Goal: Contribute content: Contribute content

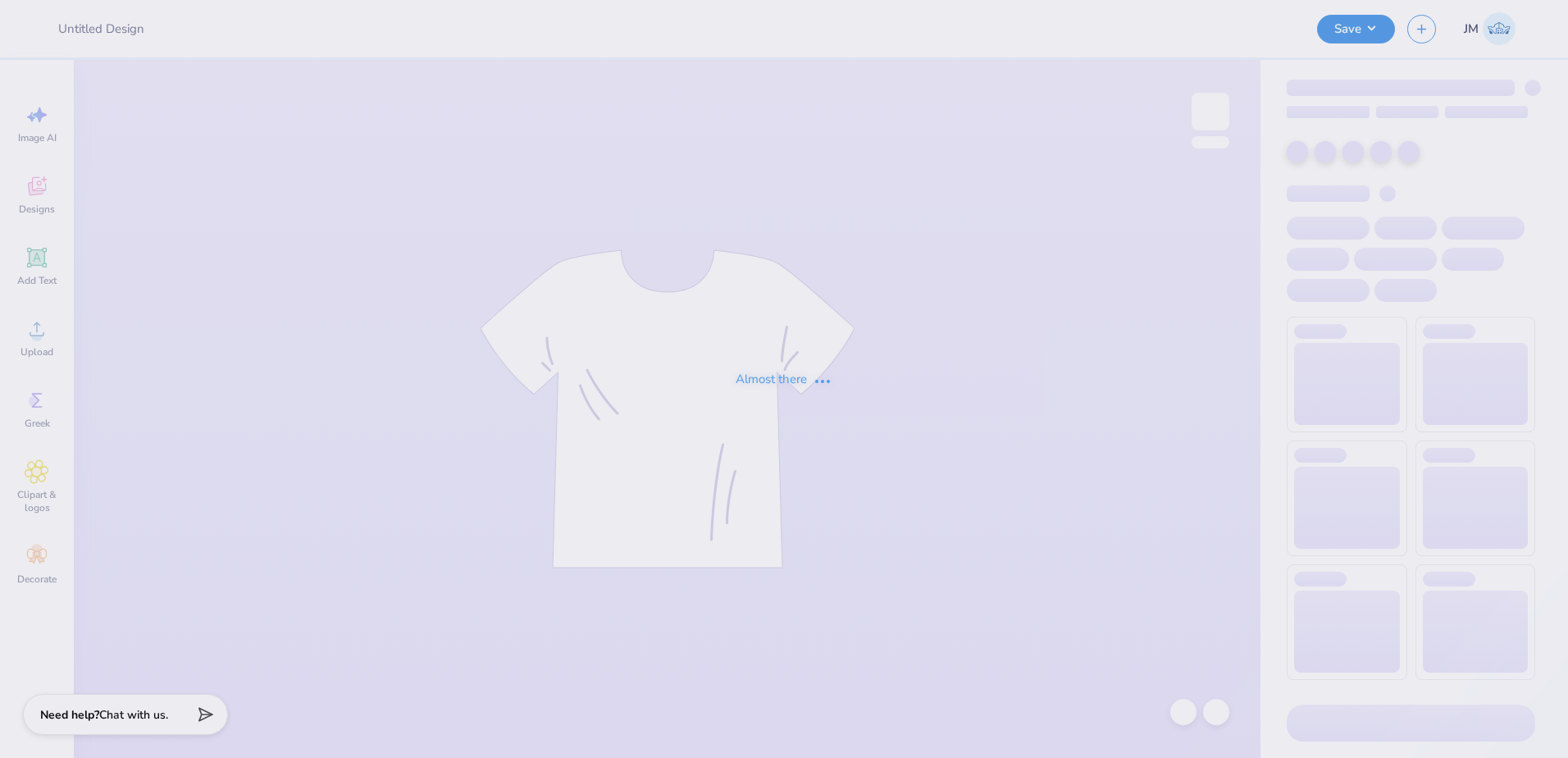
type input "Sigma Chi Midieval"
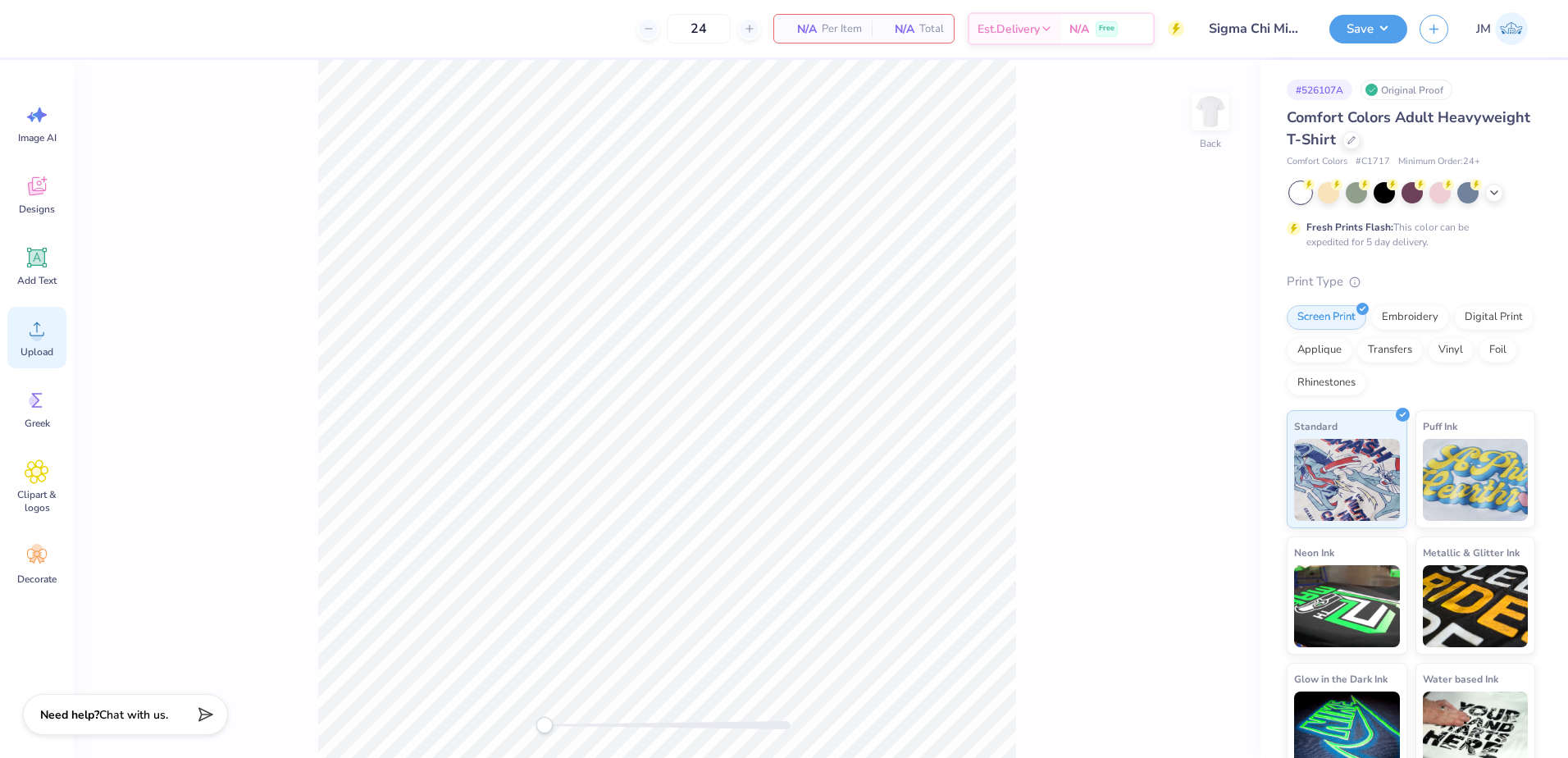
click at [47, 327] on icon at bounding box center [36, 329] width 25 height 25
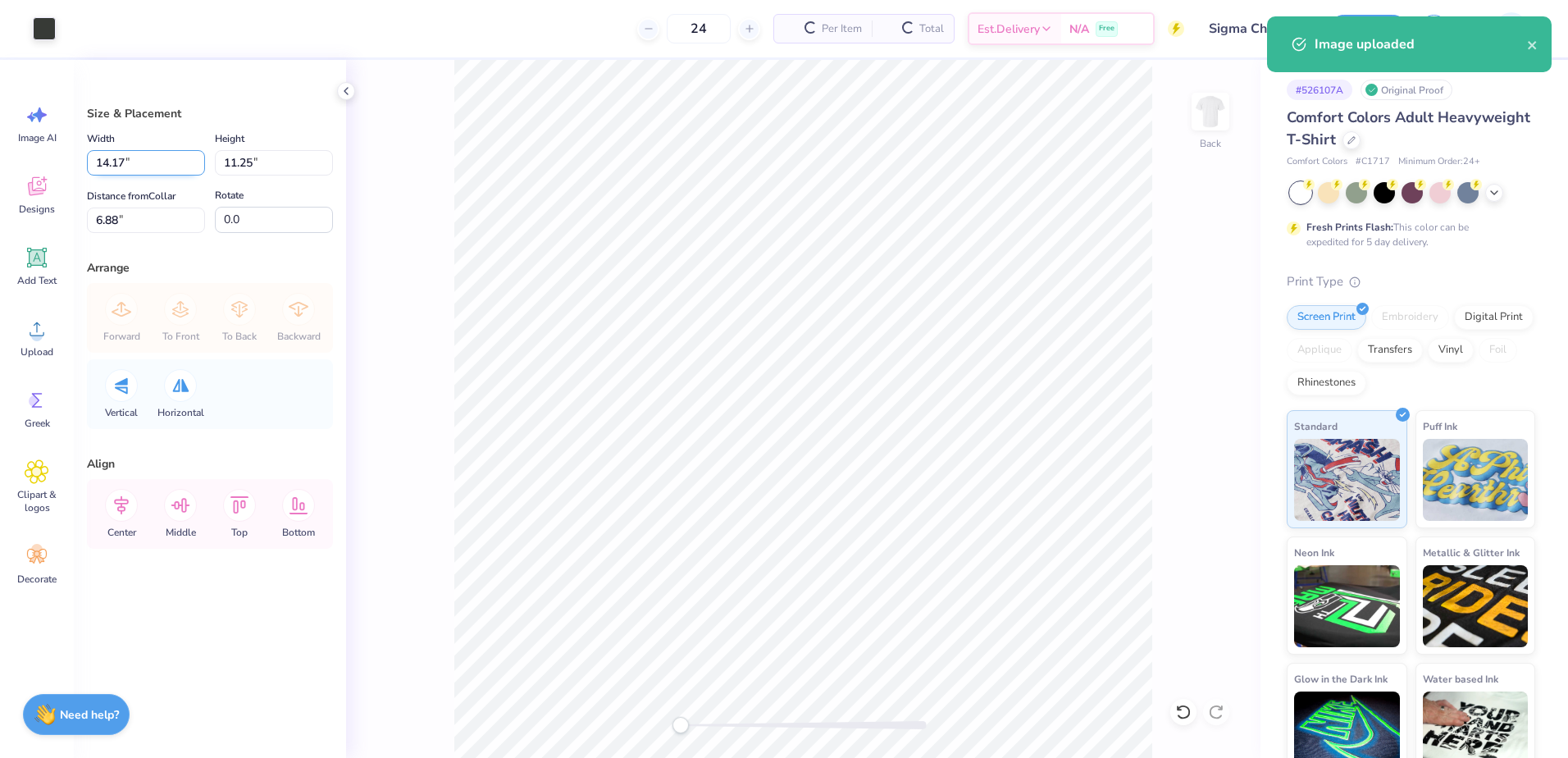
drag, startPoint x: 159, startPoint y: 169, endPoint x: 87, endPoint y: 166, distance: 72.1
click at [87, 166] on input "14.17" at bounding box center [146, 163] width 118 height 26
type input "3.00"
type input "2.38"
click at [180, 223] on input "11.31" at bounding box center [146, 220] width 118 height 26
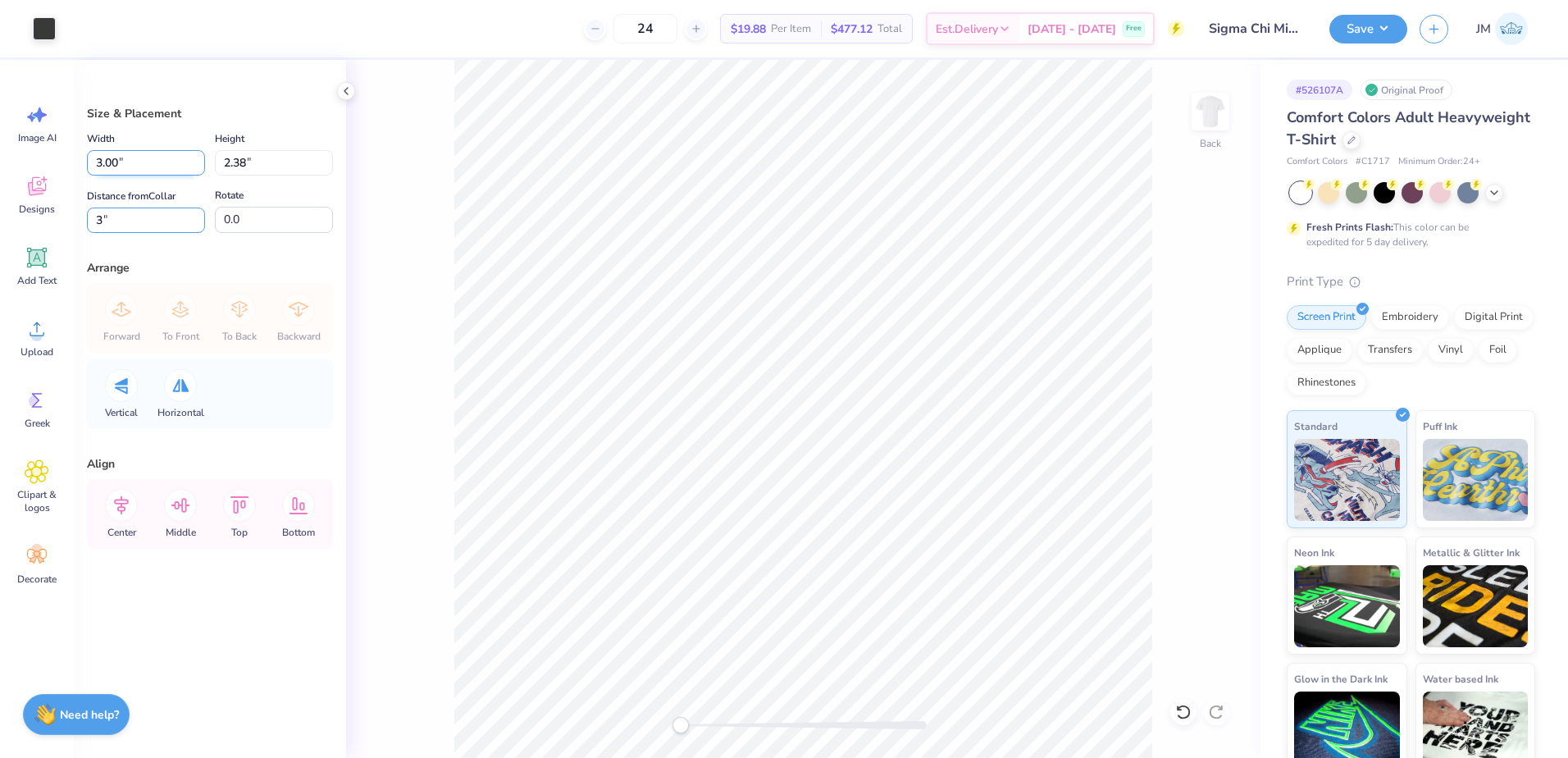
type input "3"
click at [165, 160] on input "3.00" at bounding box center [146, 163] width 118 height 26
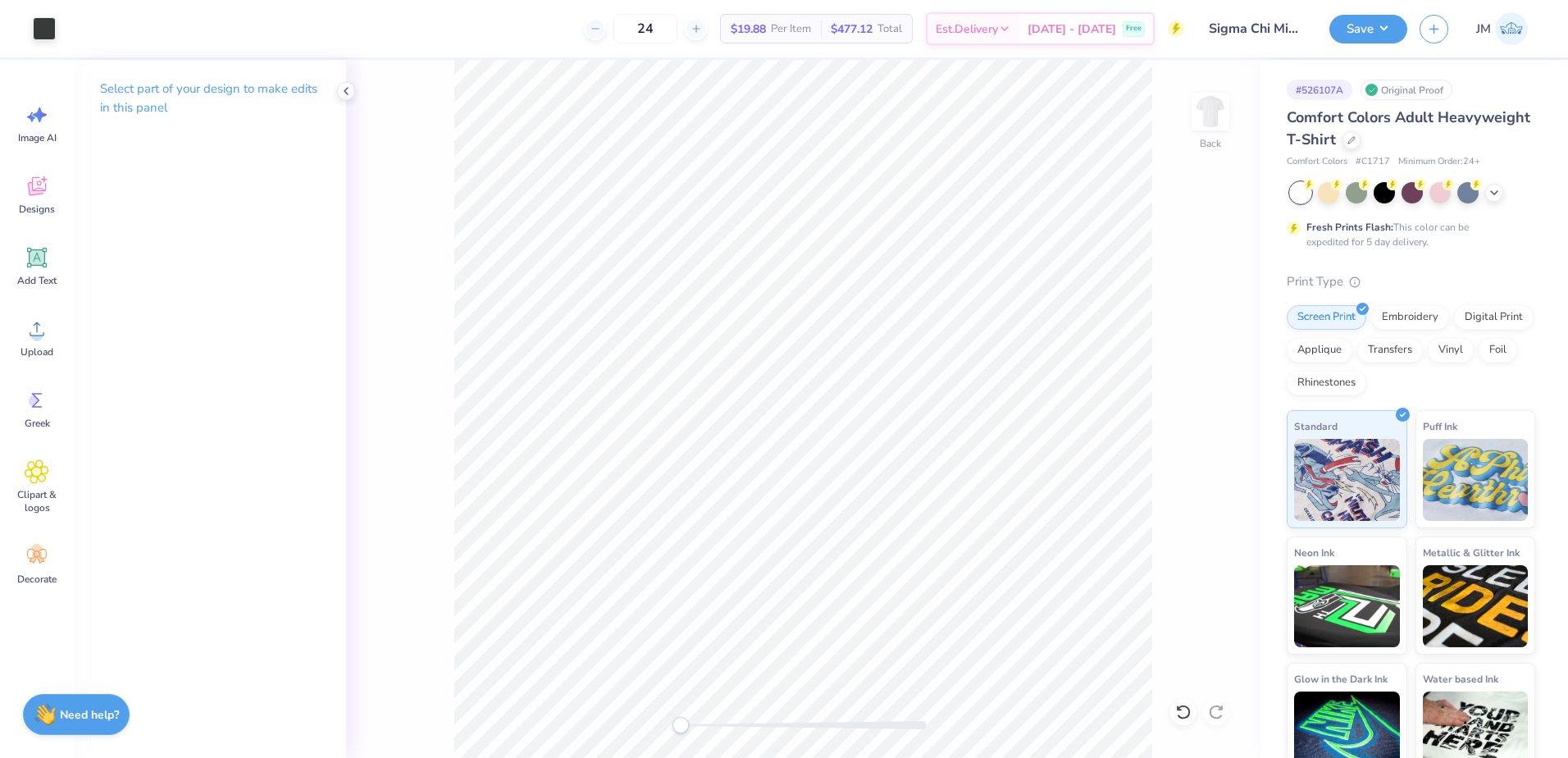
click at [1188, 115] on div "Back" at bounding box center [804, 408] width 915 height 698
click at [1203, 115] on img at bounding box center [1210, 111] width 66 height 66
click at [41, 345] on div "Upload" at bounding box center [37, 338] width 59 height 62
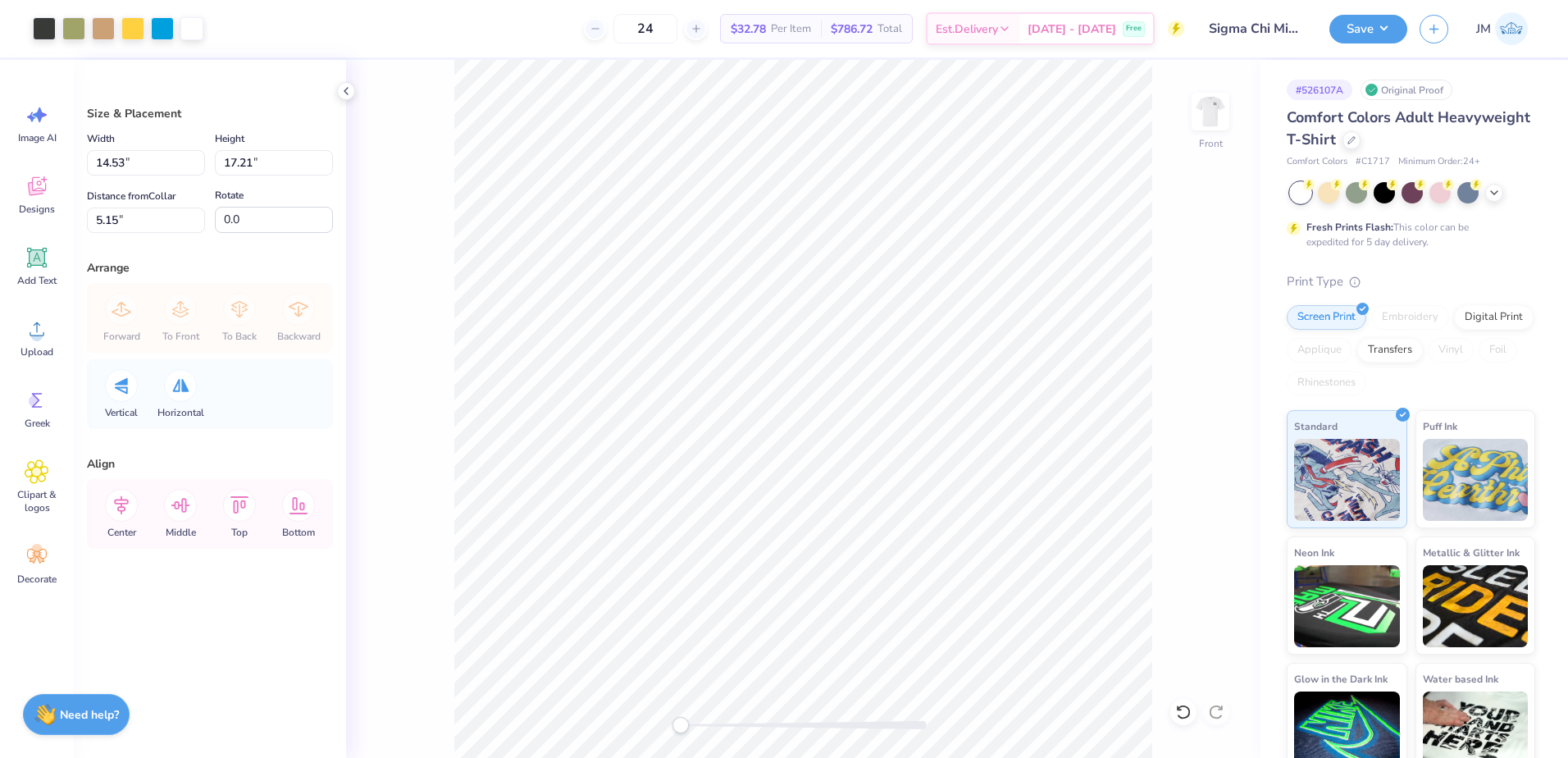
type input "12.50"
type input "14.80"
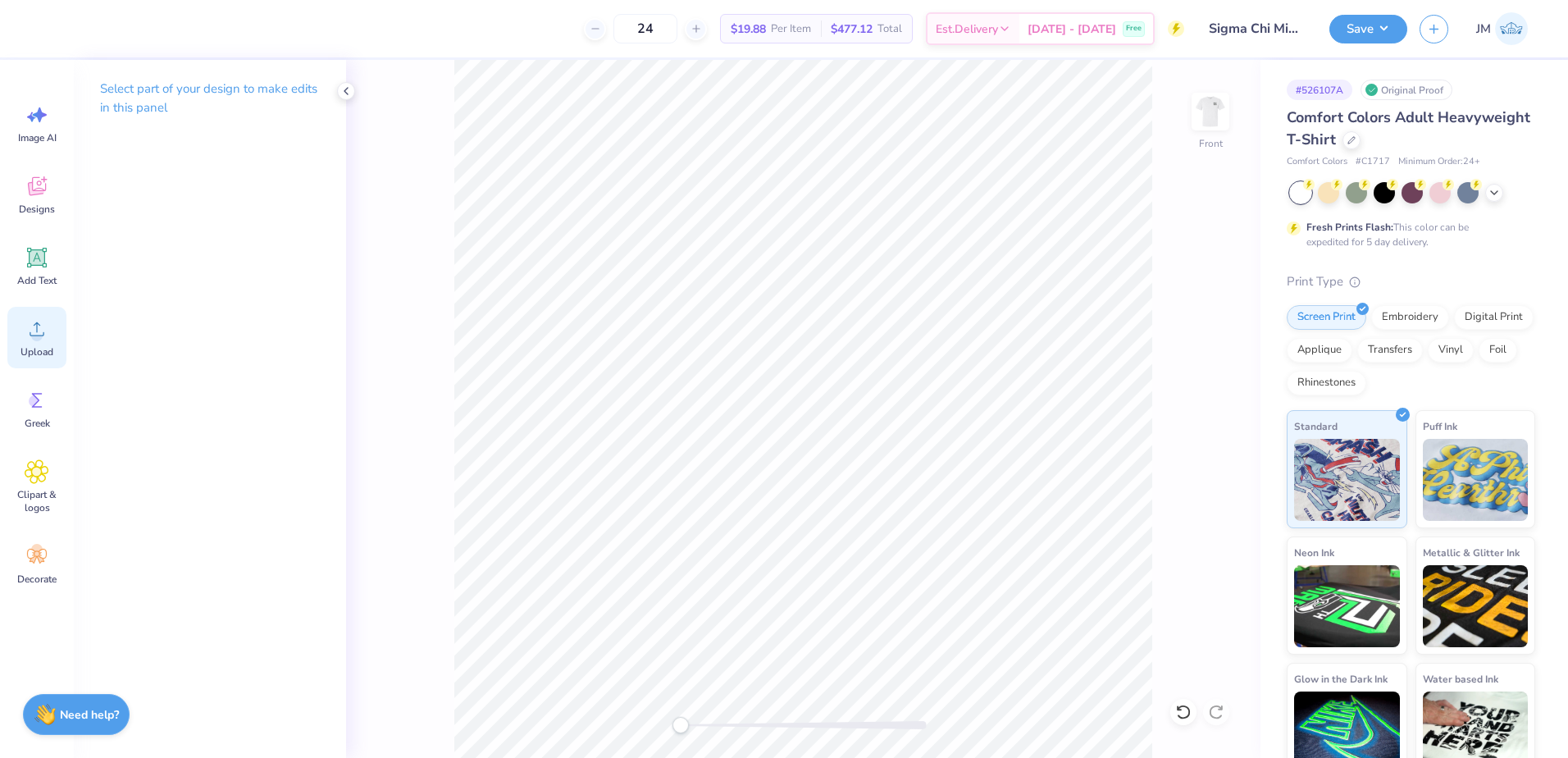
click at [18, 330] on div "Upload" at bounding box center [37, 338] width 59 height 62
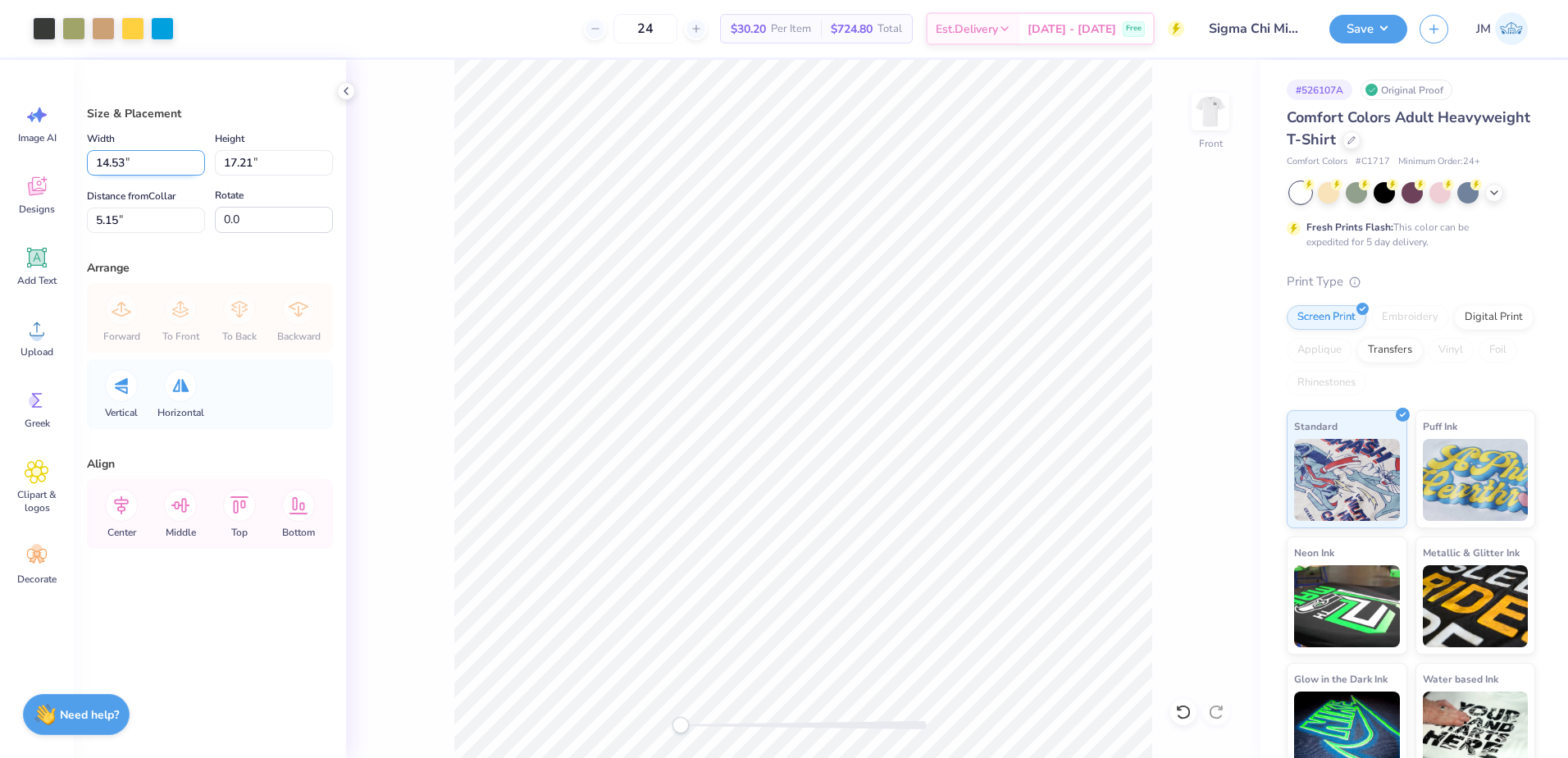
click at [136, 162] on input "14.53" at bounding box center [146, 163] width 118 height 26
type input "12.50"
type input "14.80"
click at [122, 228] on input "6.35" at bounding box center [146, 220] width 118 height 26
type input "3"
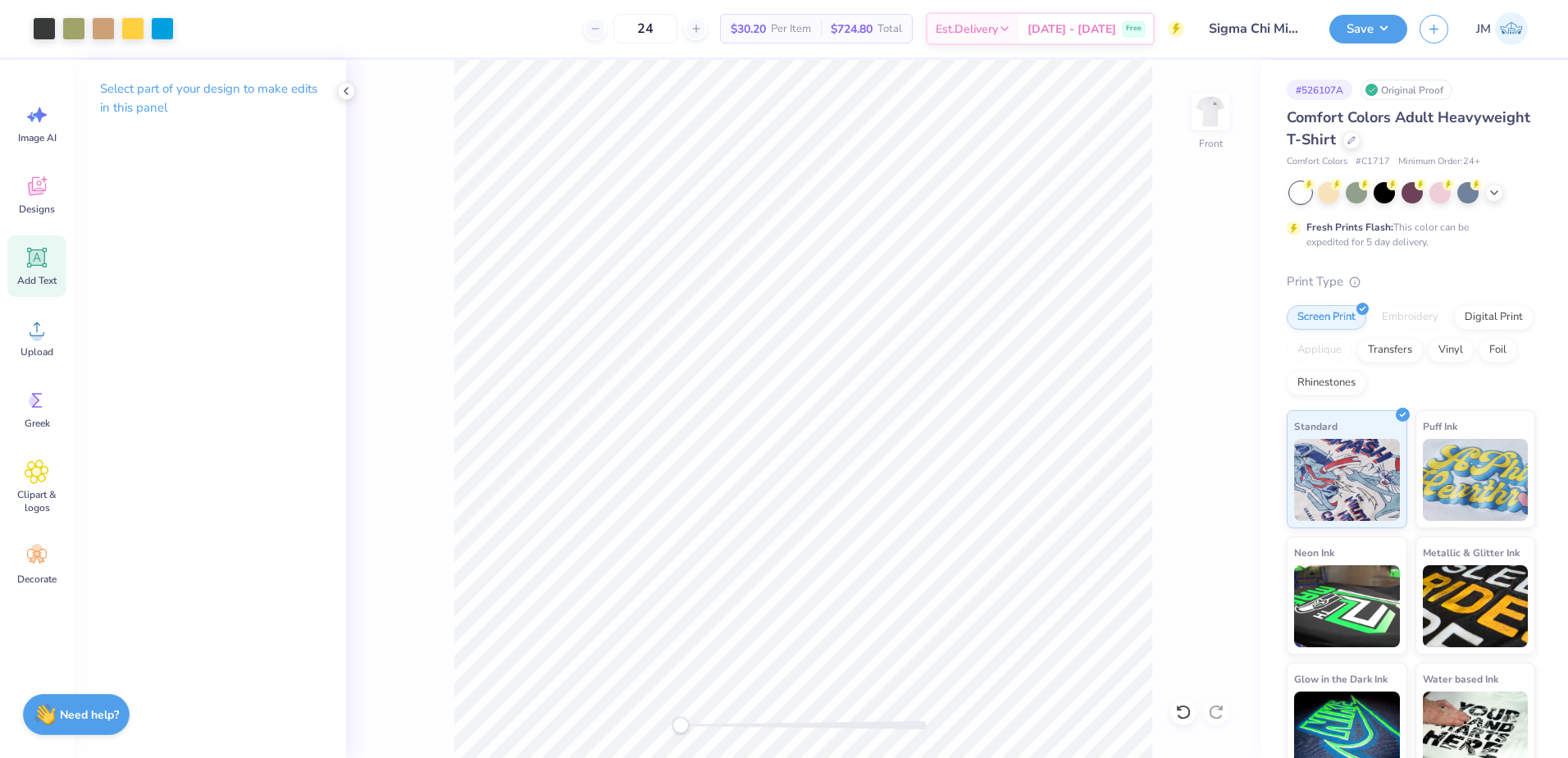
click at [55, 266] on div "Add Text" at bounding box center [37, 266] width 59 height 62
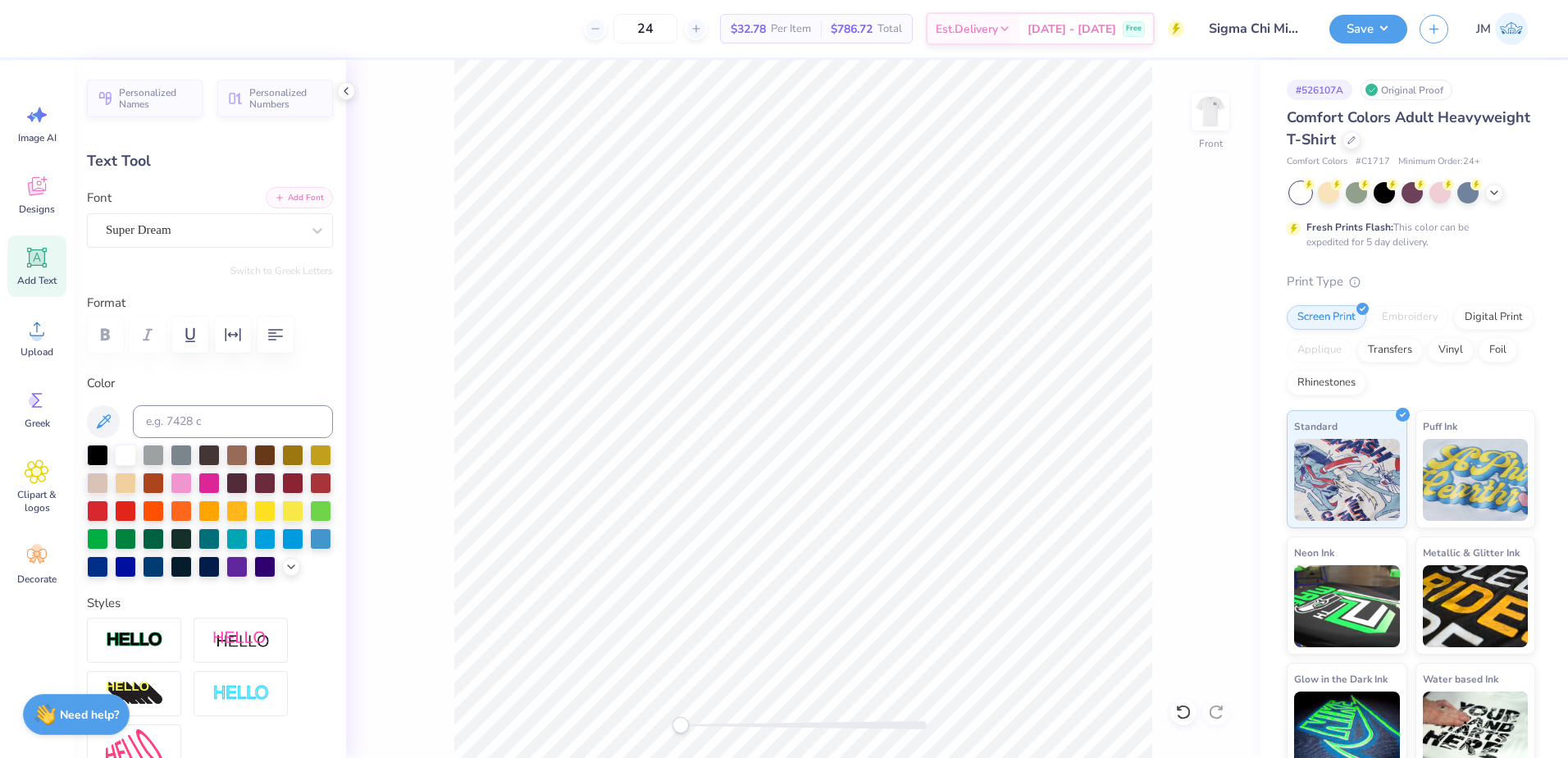
click at [292, 202] on button "Add Font" at bounding box center [299, 198] width 68 height 22
click at [206, 422] on input at bounding box center [233, 421] width 200 height 32
type input "447"
type textarea "[GEOGRAPHIC_DATA], [GEOGRAPHIC_DATA]"
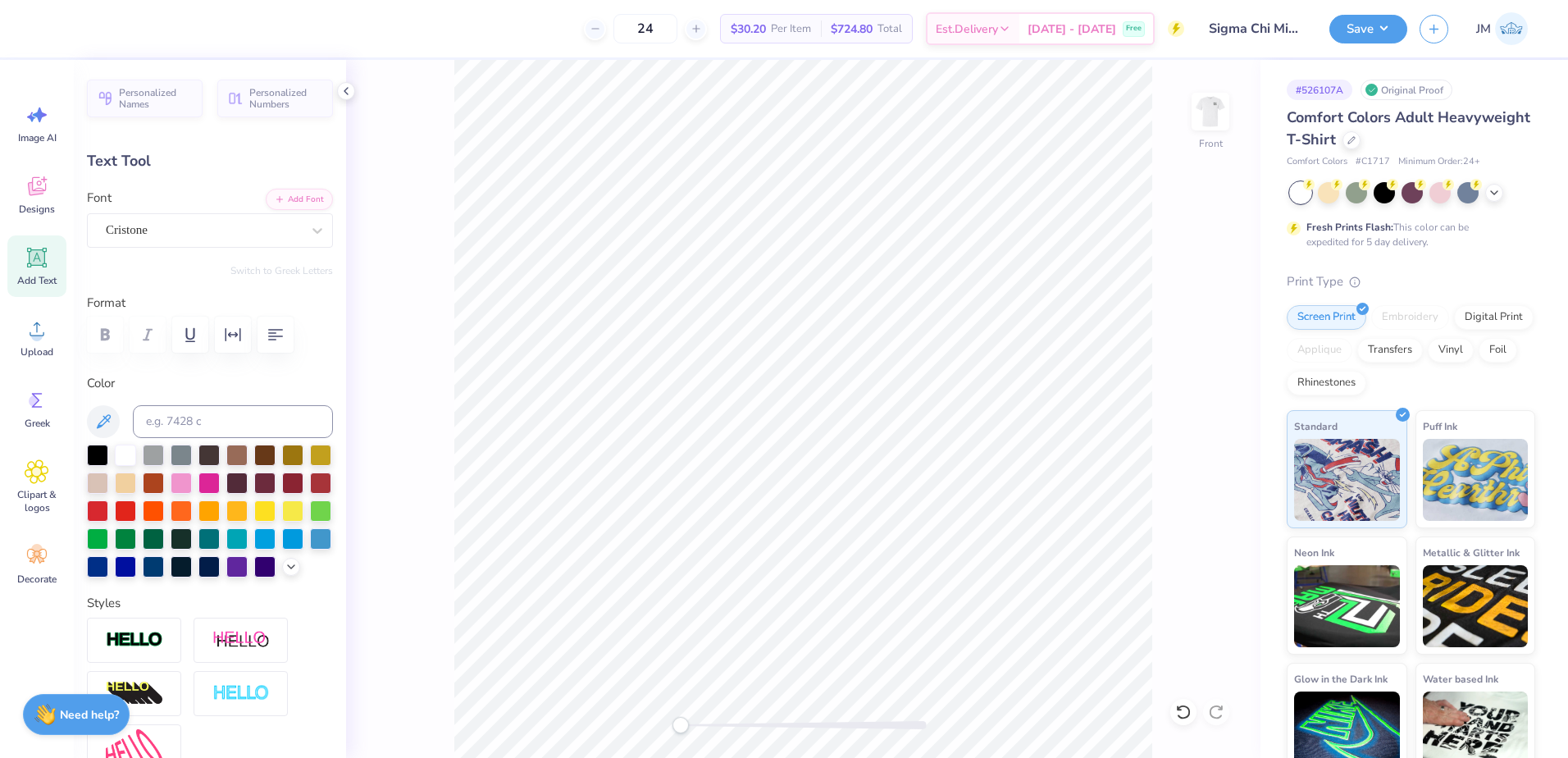
scroll to position [14, 5]
type input "4.37"
type input "0.77"
type input "20.27"
click at [706, 722] on div at bounding box center [804, 726] width 246 height 8
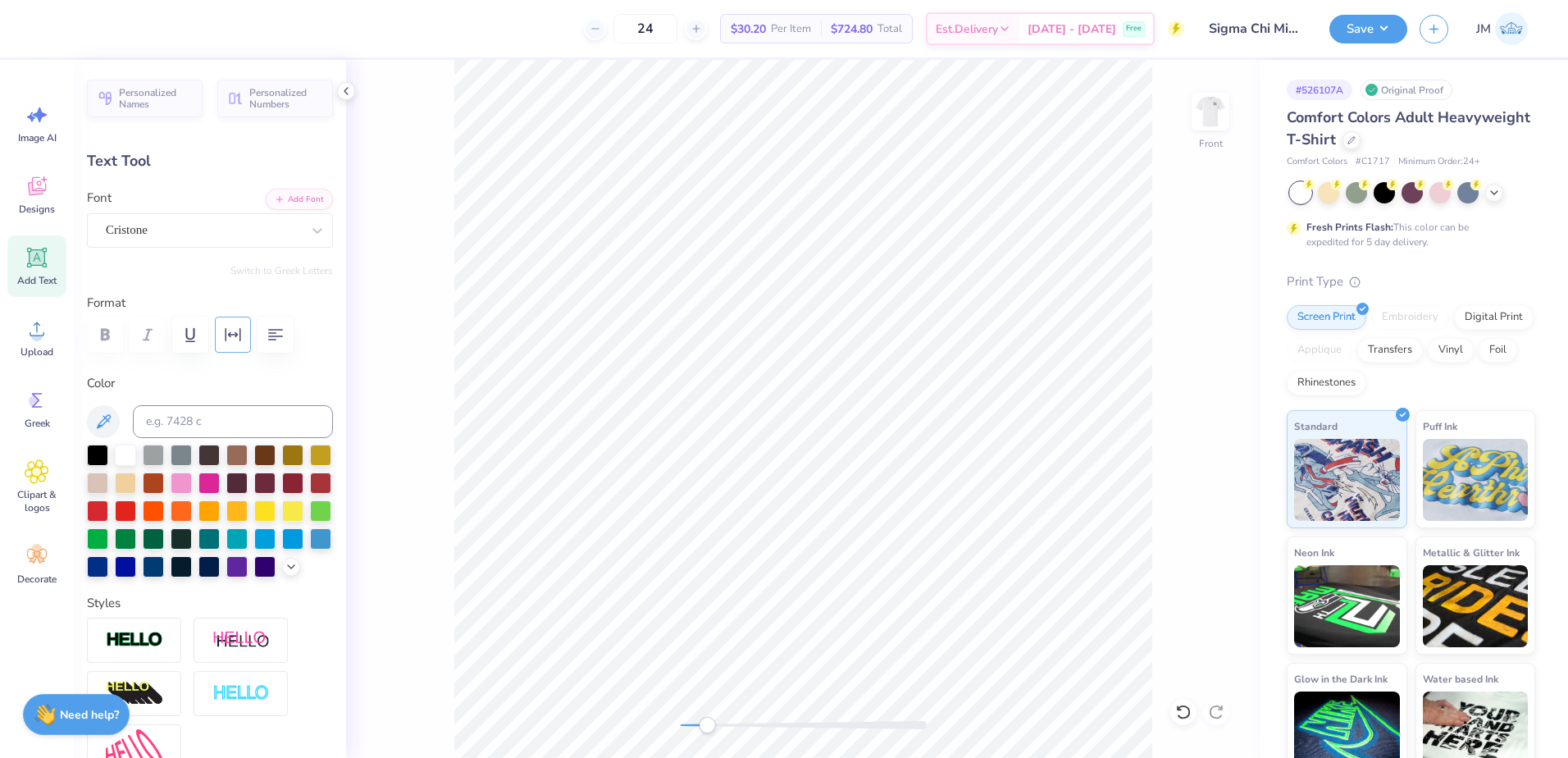
click at [235, 329] on icon "button" at bounding box center [233, 335] width 20 height 20
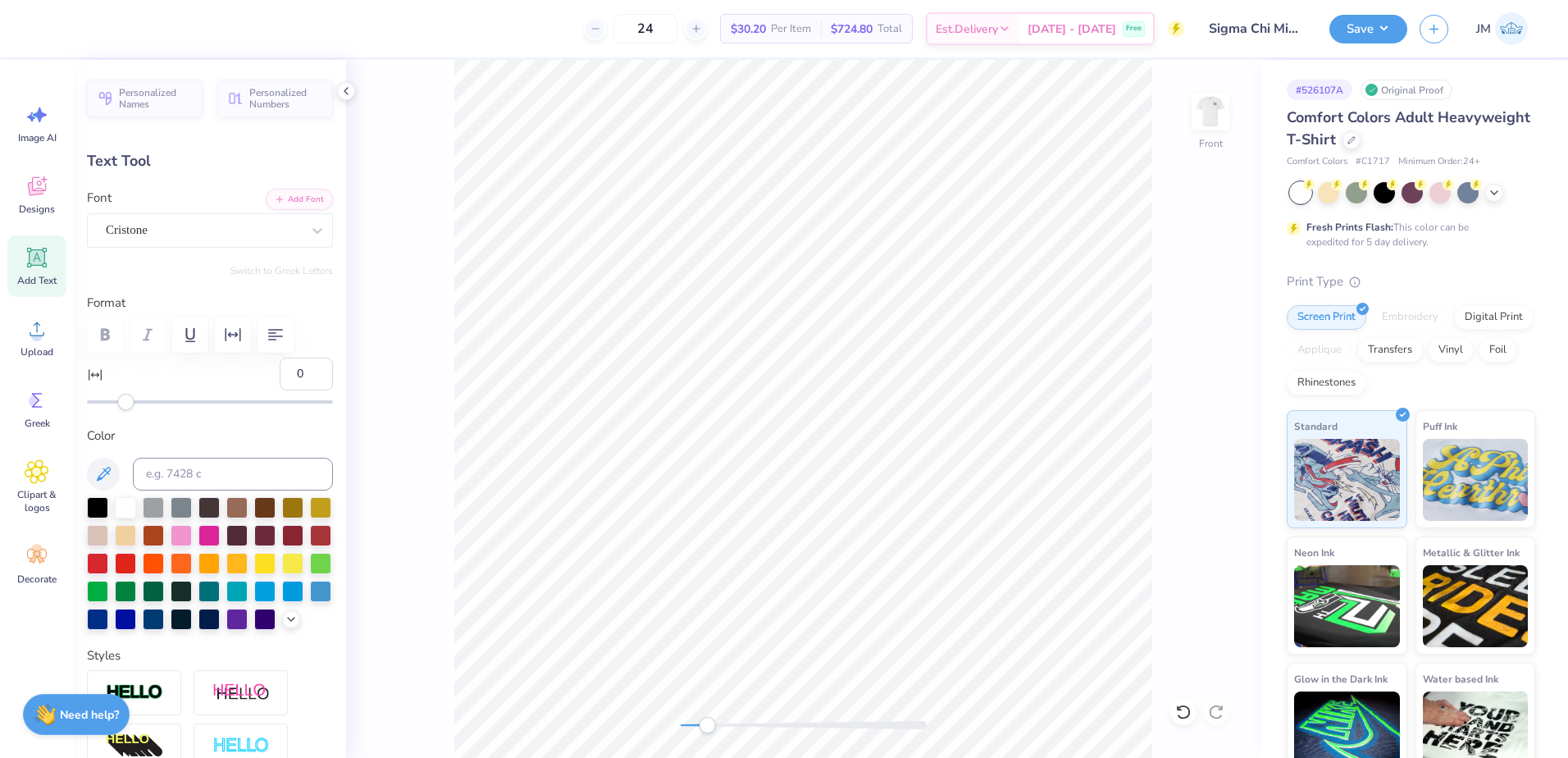
type input "12"
click at [150, 401] on div at bounding box center [210, 402] width 246 height 3
type input "9"
click at [143, 404] on div "Accessibility label" at bounding box center [143, 402] width 17 height 17
type input "5.09"
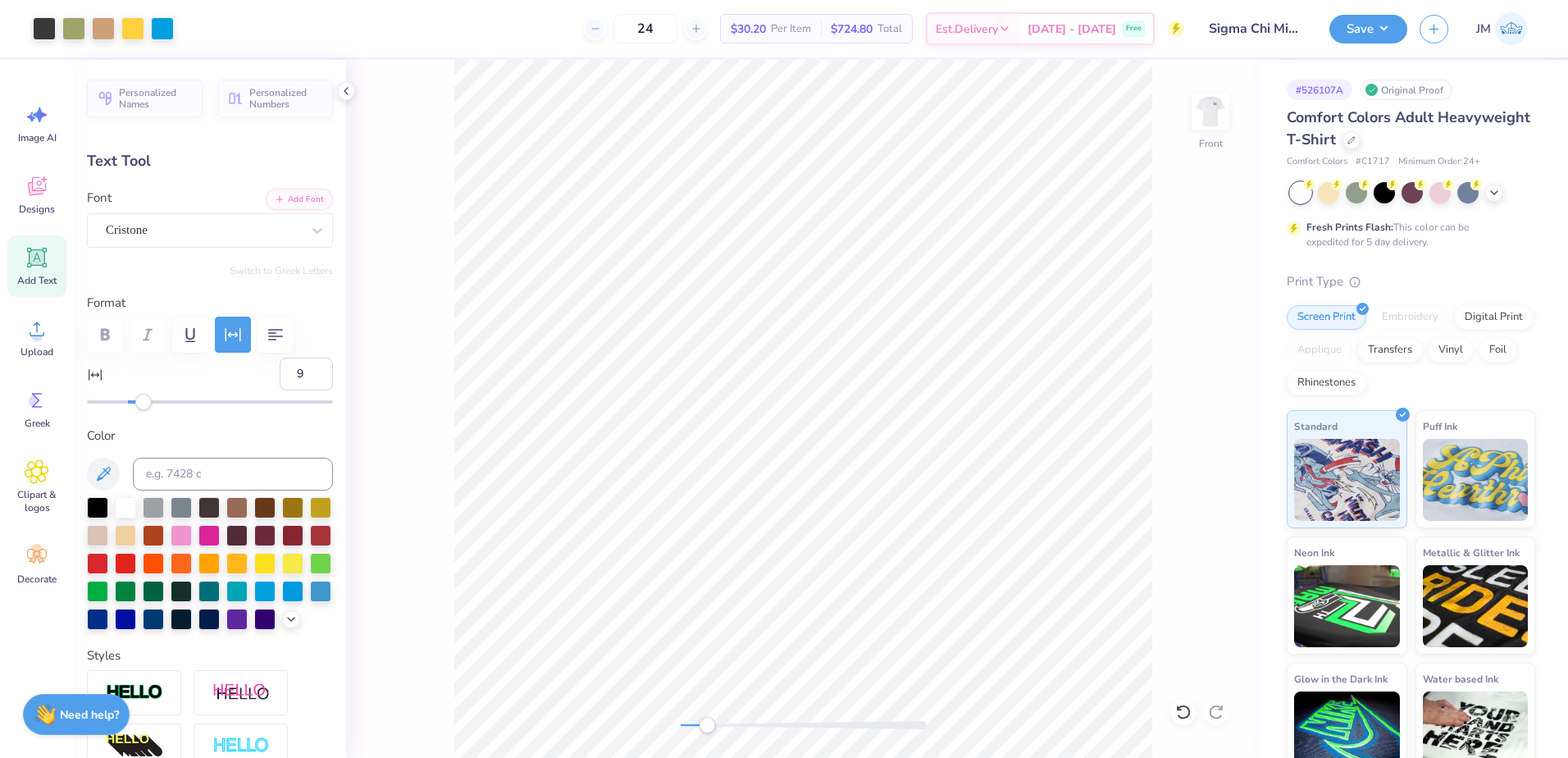
type input "17.98"
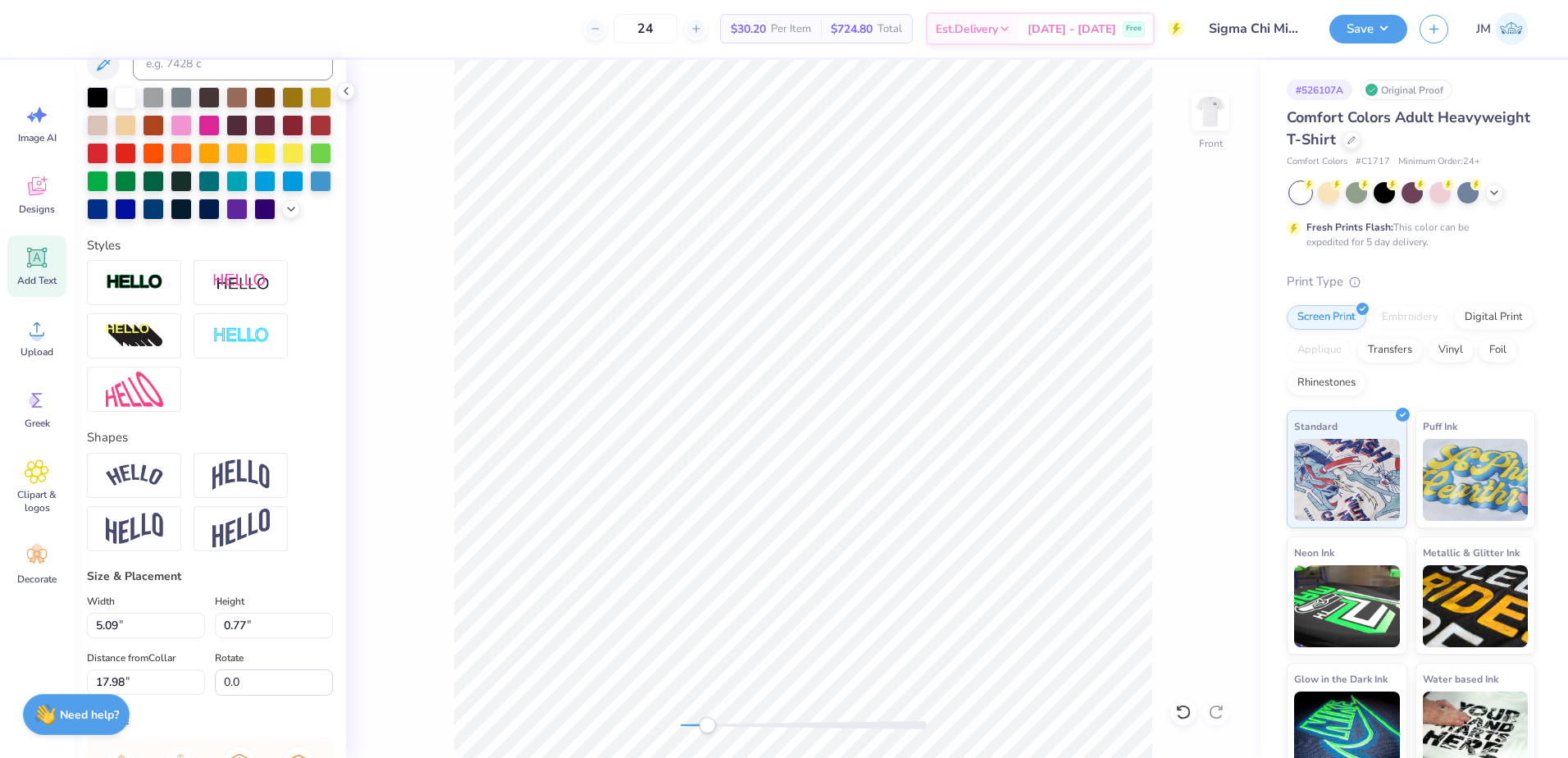
scroll to position [0, 0]
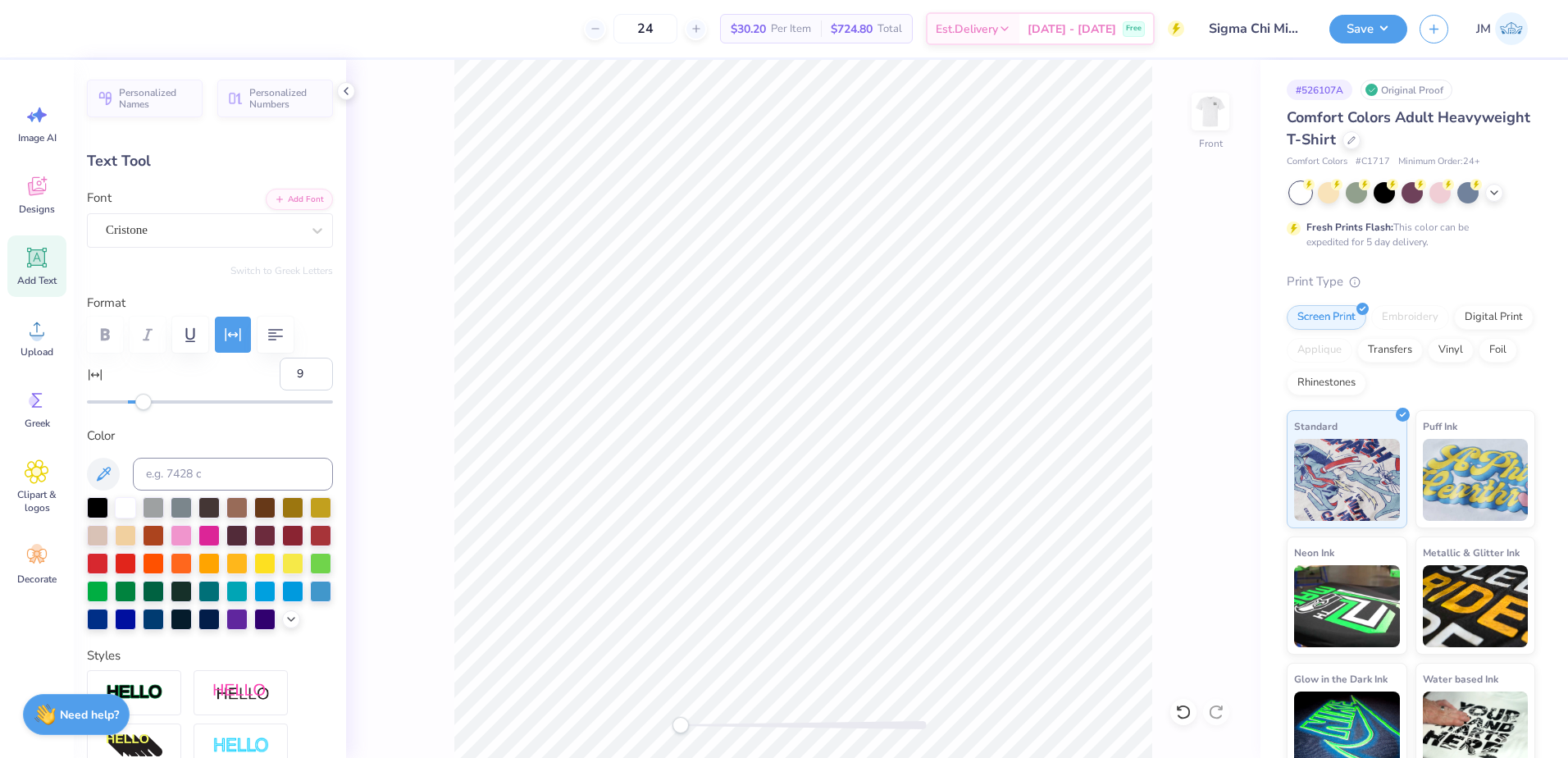
drag, startPoint x: 693, startPoint y: 723, endPoint x: 677, endPoint y: 720, distance: 16.3
click at [681, 722] on div at bounding box center [804, 726] width 246 height 8
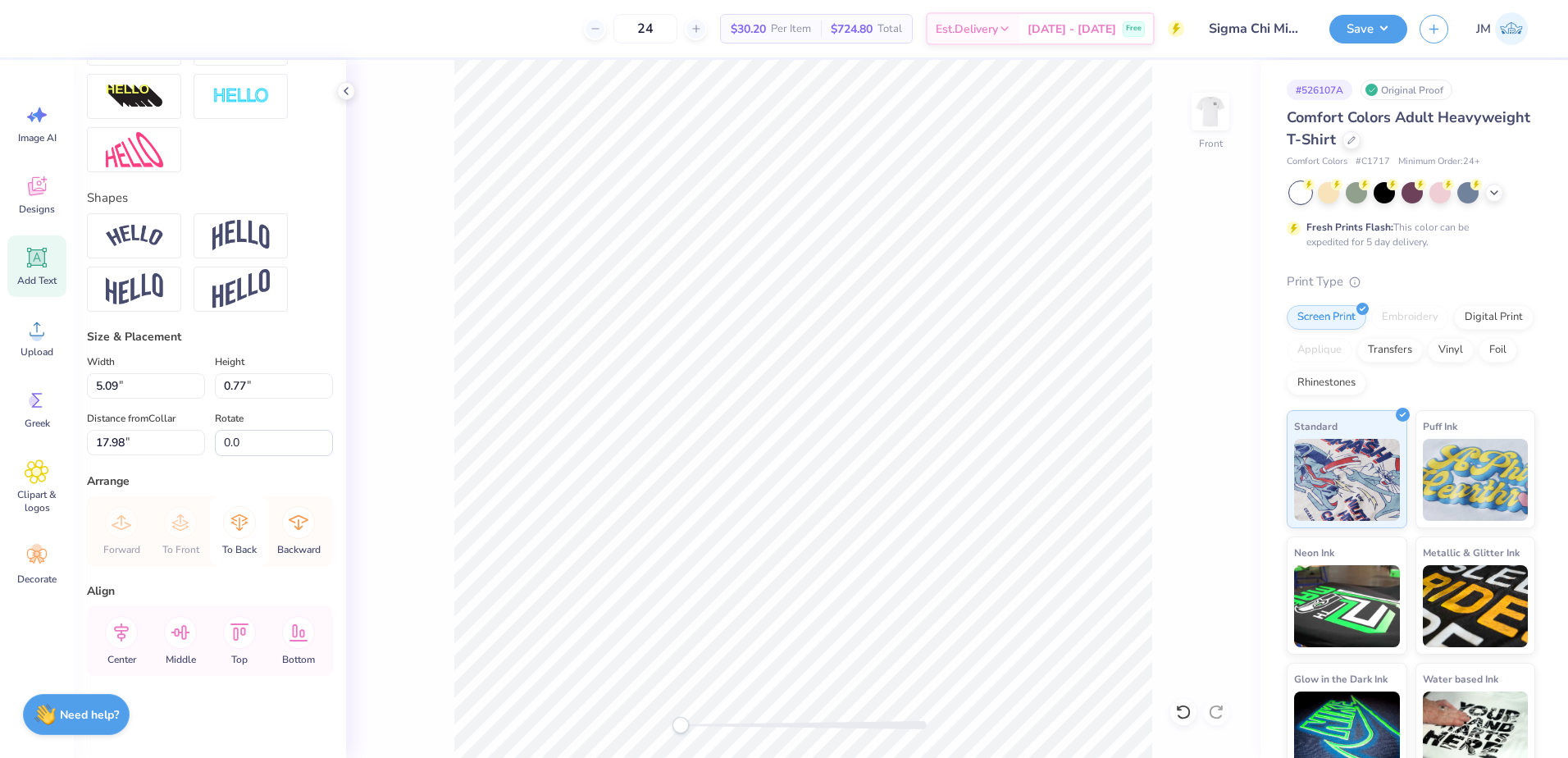
scroll to position [677, 0]
click at [122, 632] on icon at bounding box center [121, 631] width 15 height 19
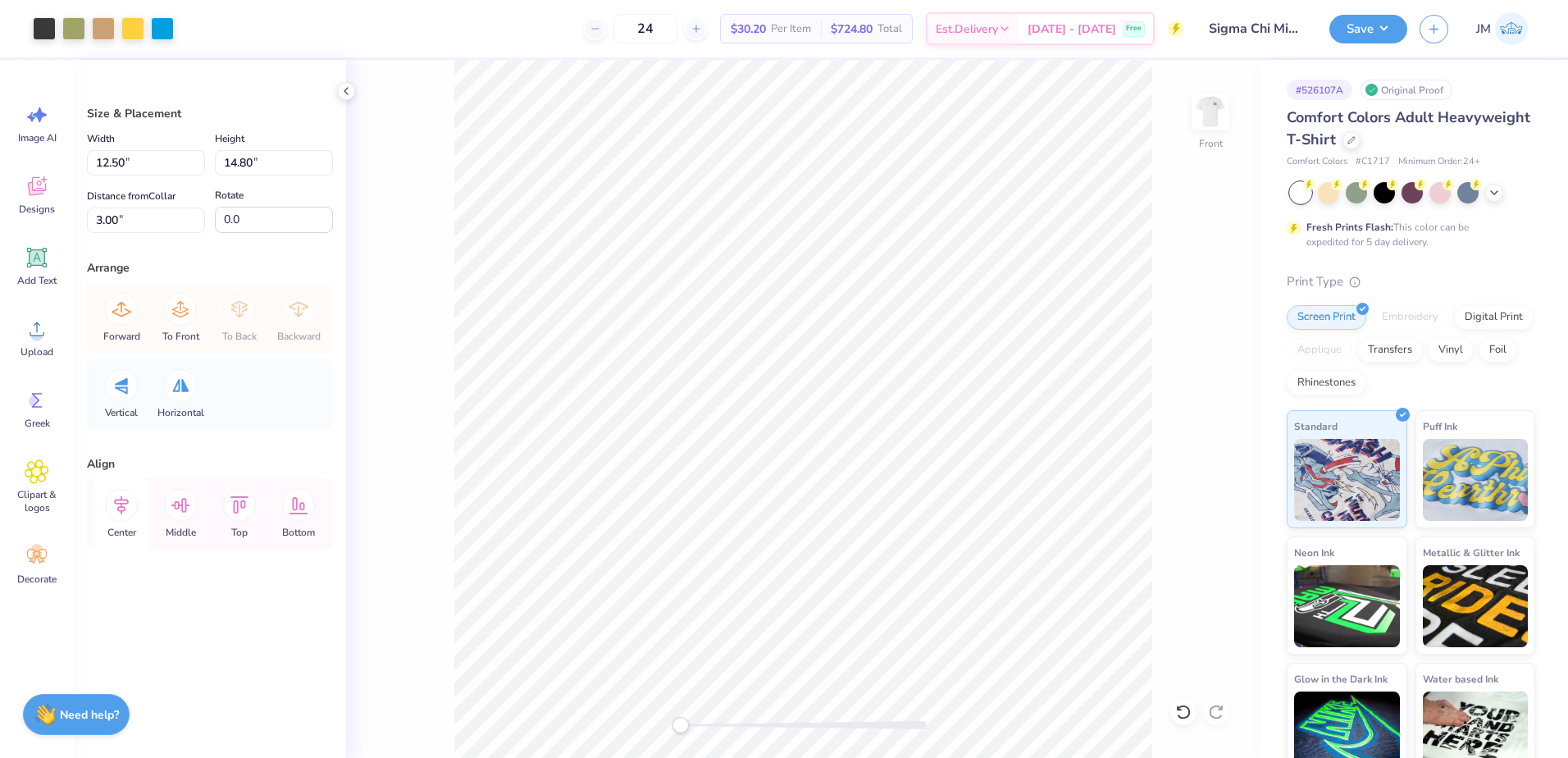
click at [119, 512] on icon at bounding box center [121, 506] width 15 height 19
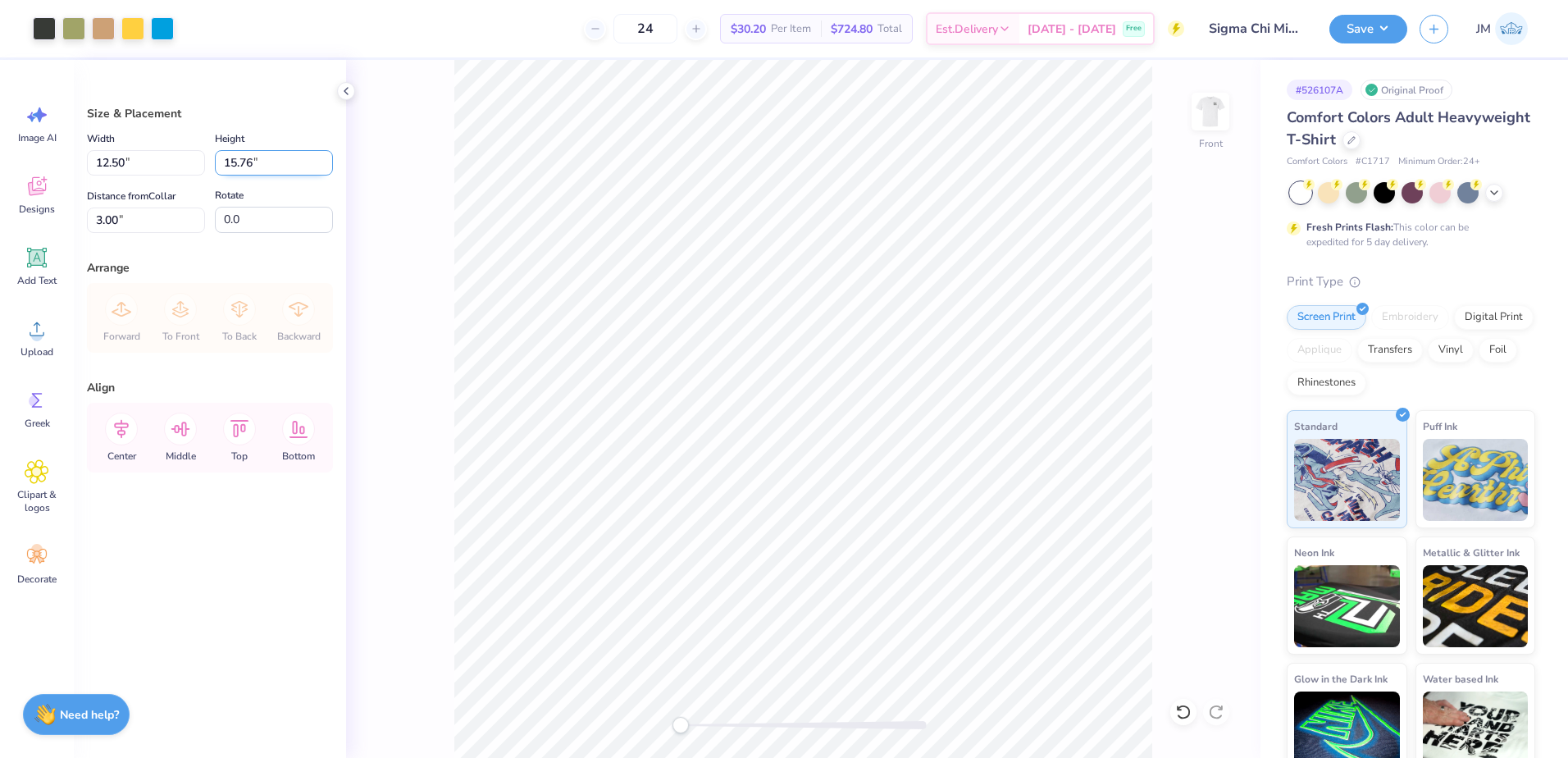
click at [254, 167] on input "15.76" at bounding box center [274, 163] width 118 height 26
click at [856, 582] on li "Group" at bounding box center [870, 578] width 129 height 32
click at [250, 157] on input "15.76" at bounding box center [274, 163] width 118 height 26
type input "15"
type input "11.90"
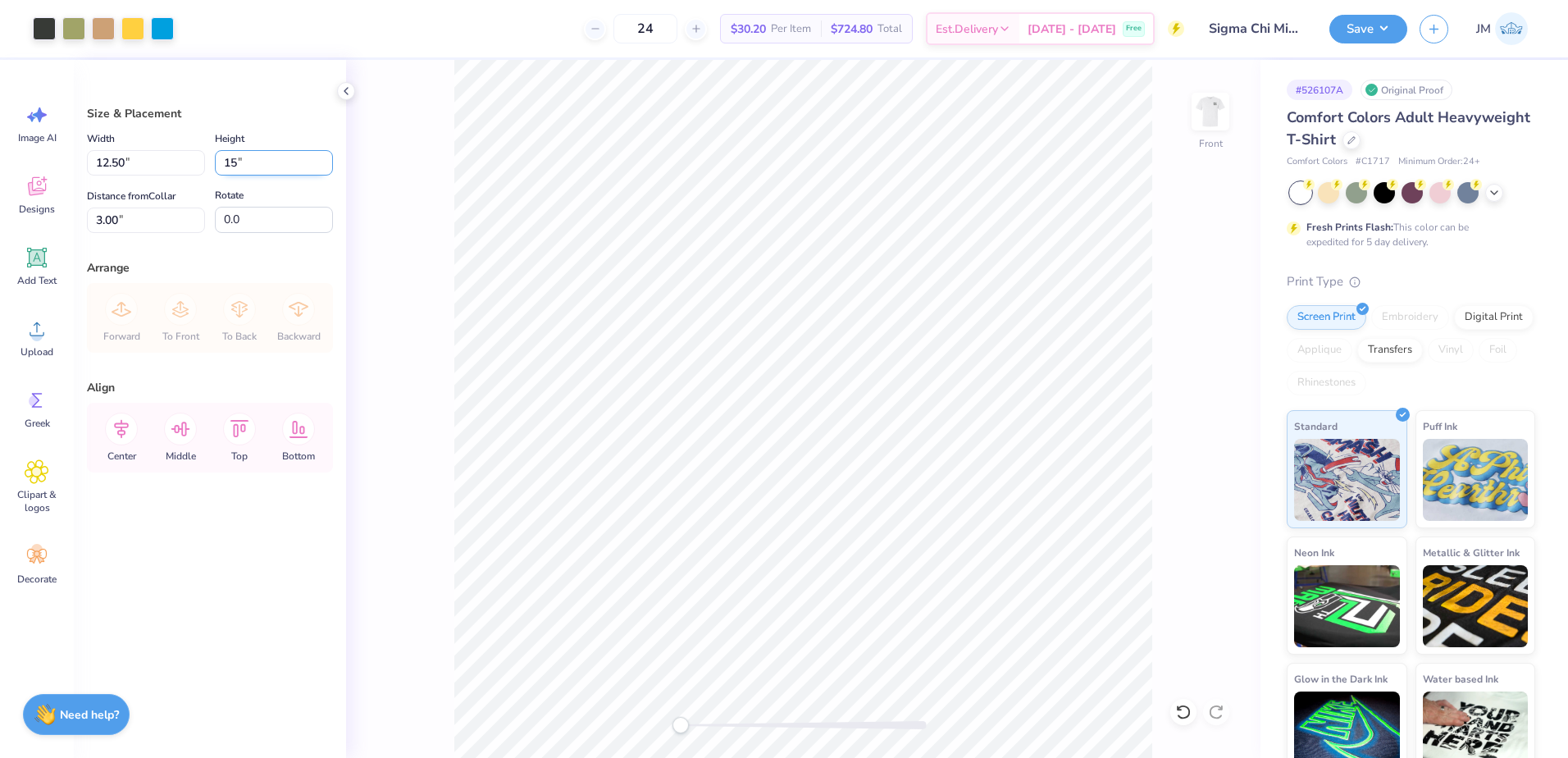
type input "15.00"
click at [127, 437] on icon at bounding box center [121, 428] width 32 height 32
click at [129, 222] on input "3.38" at bounding box center [146, 220] width 118 height 26
type input "3"
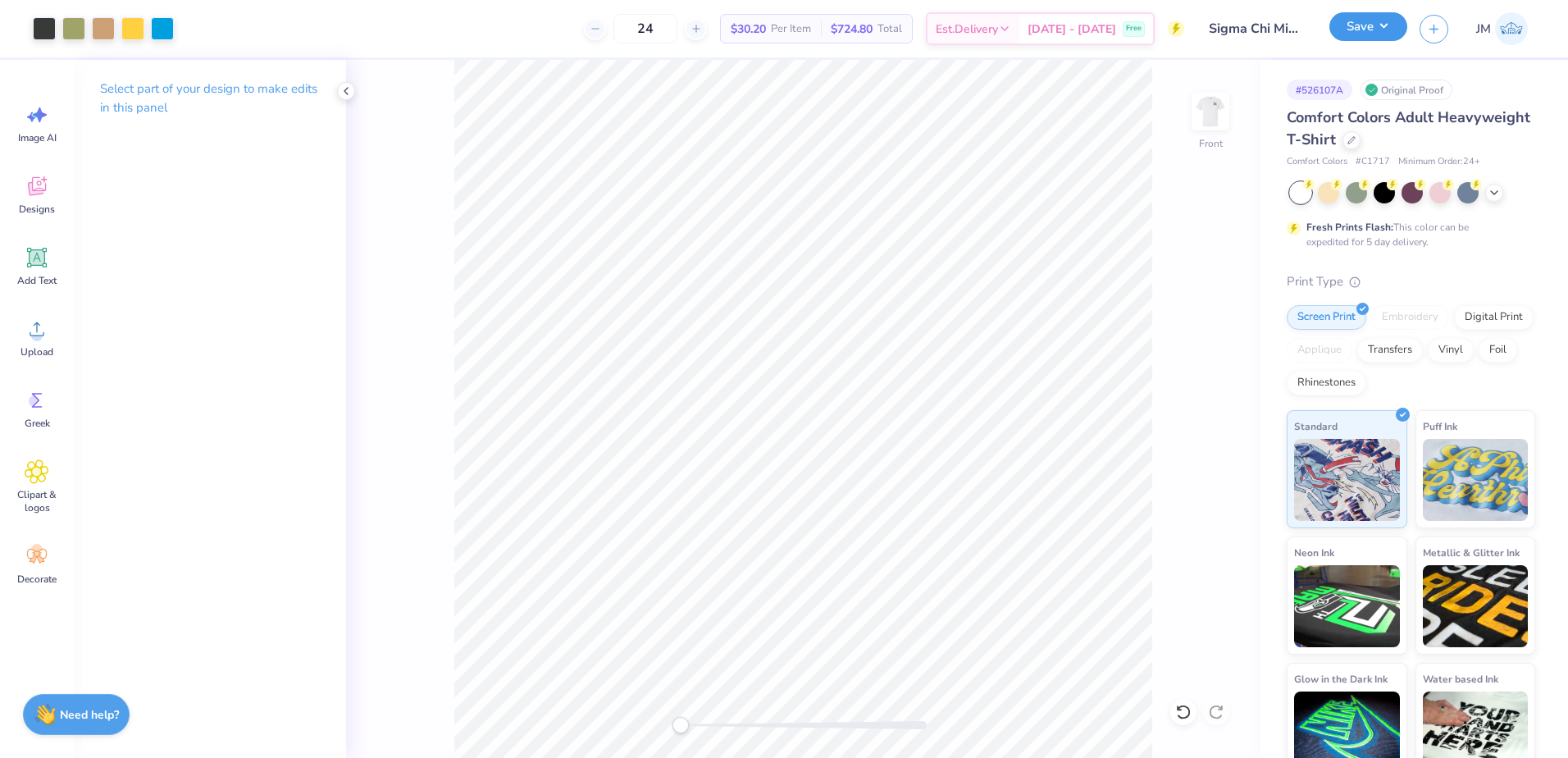
click at [1359, 24] on button "Save" at bounding box center [1368, 27] width 78 height 28
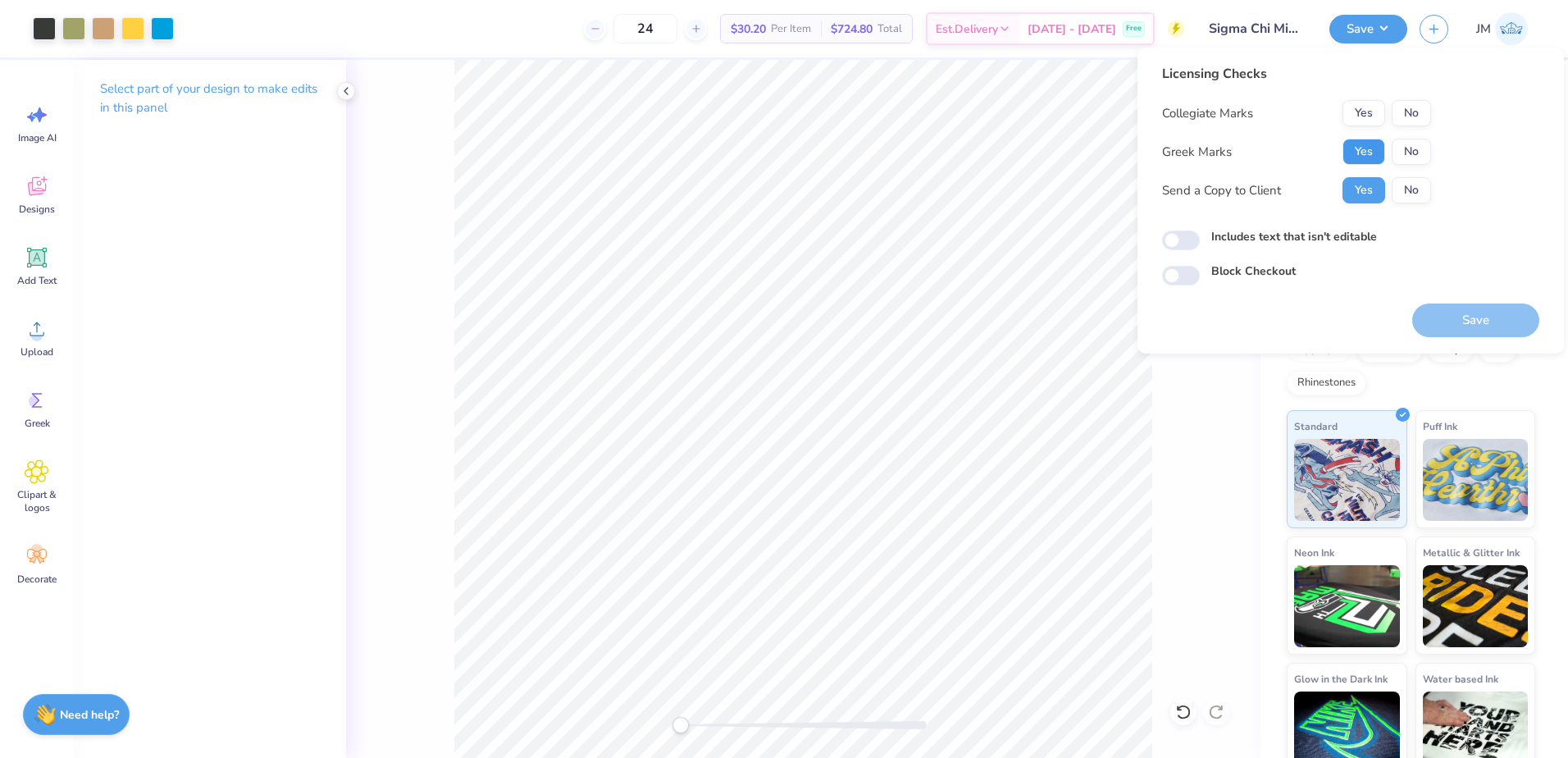
click at [1356, 147] on button "Yes" at bounding box center [1363, 151] width 42 height 27
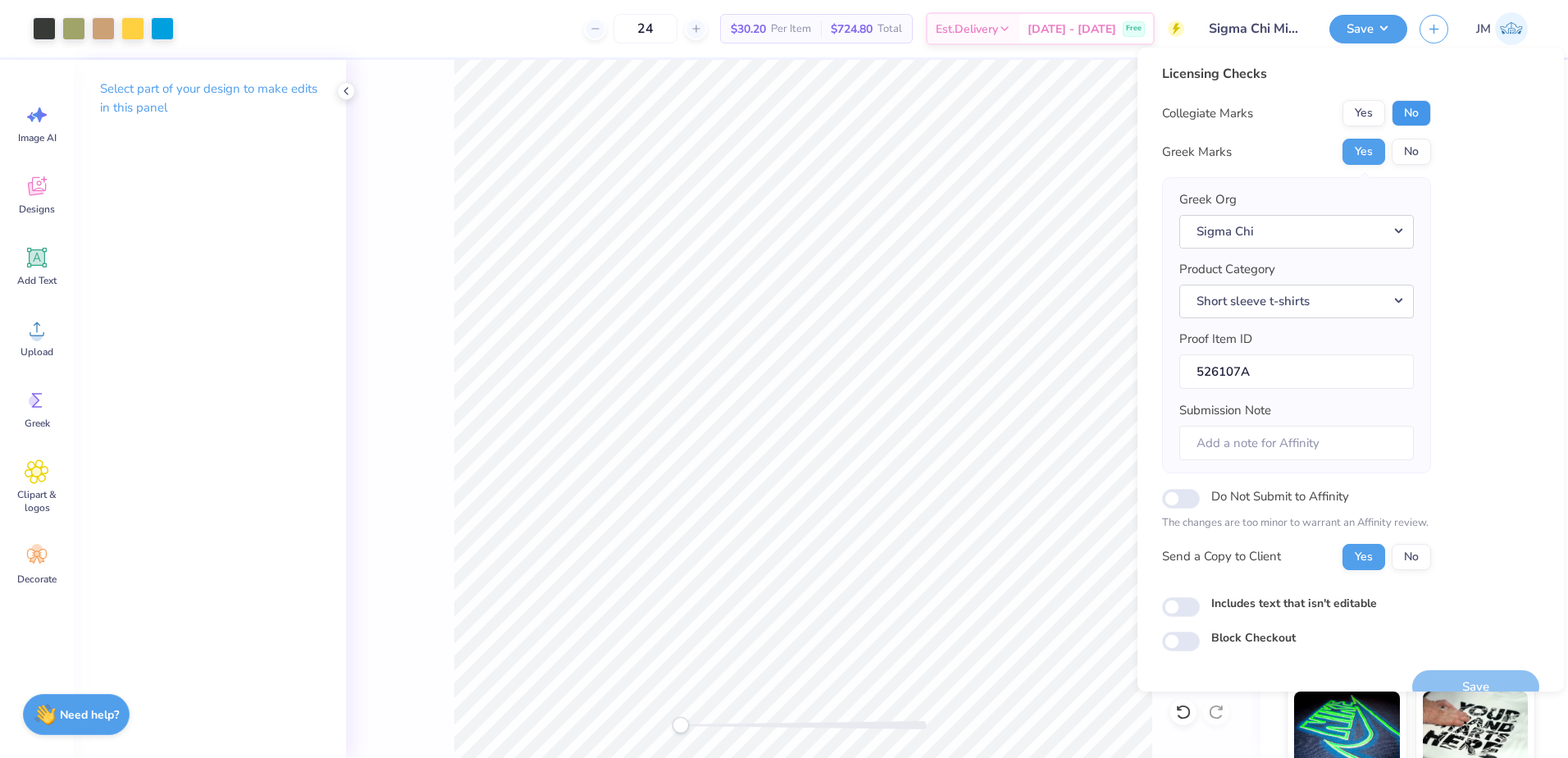
click at [1418, 109] on button "No" at bounding box center [1411, 113] width 39 height 27
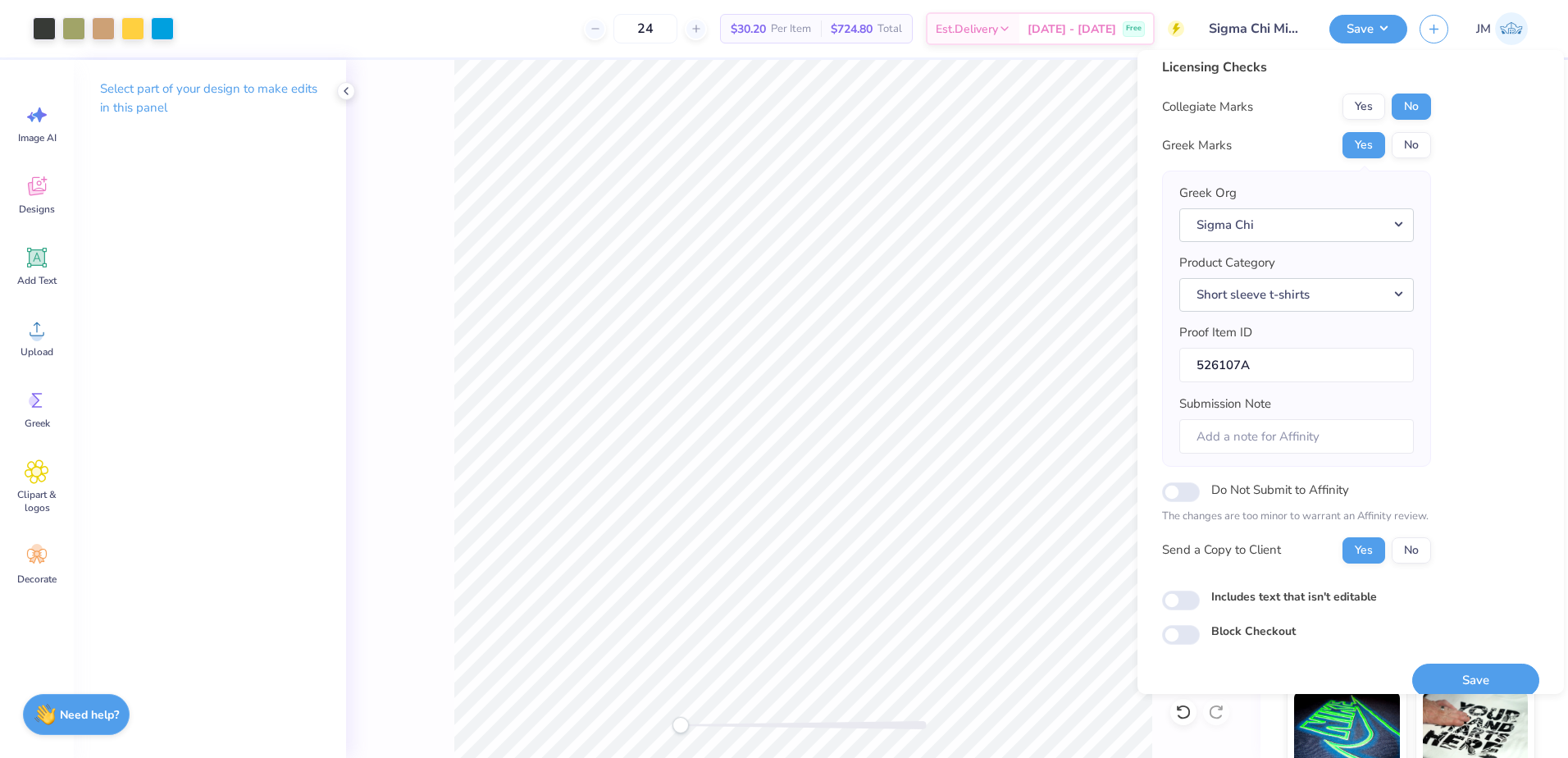
scroll to position [0, 0]
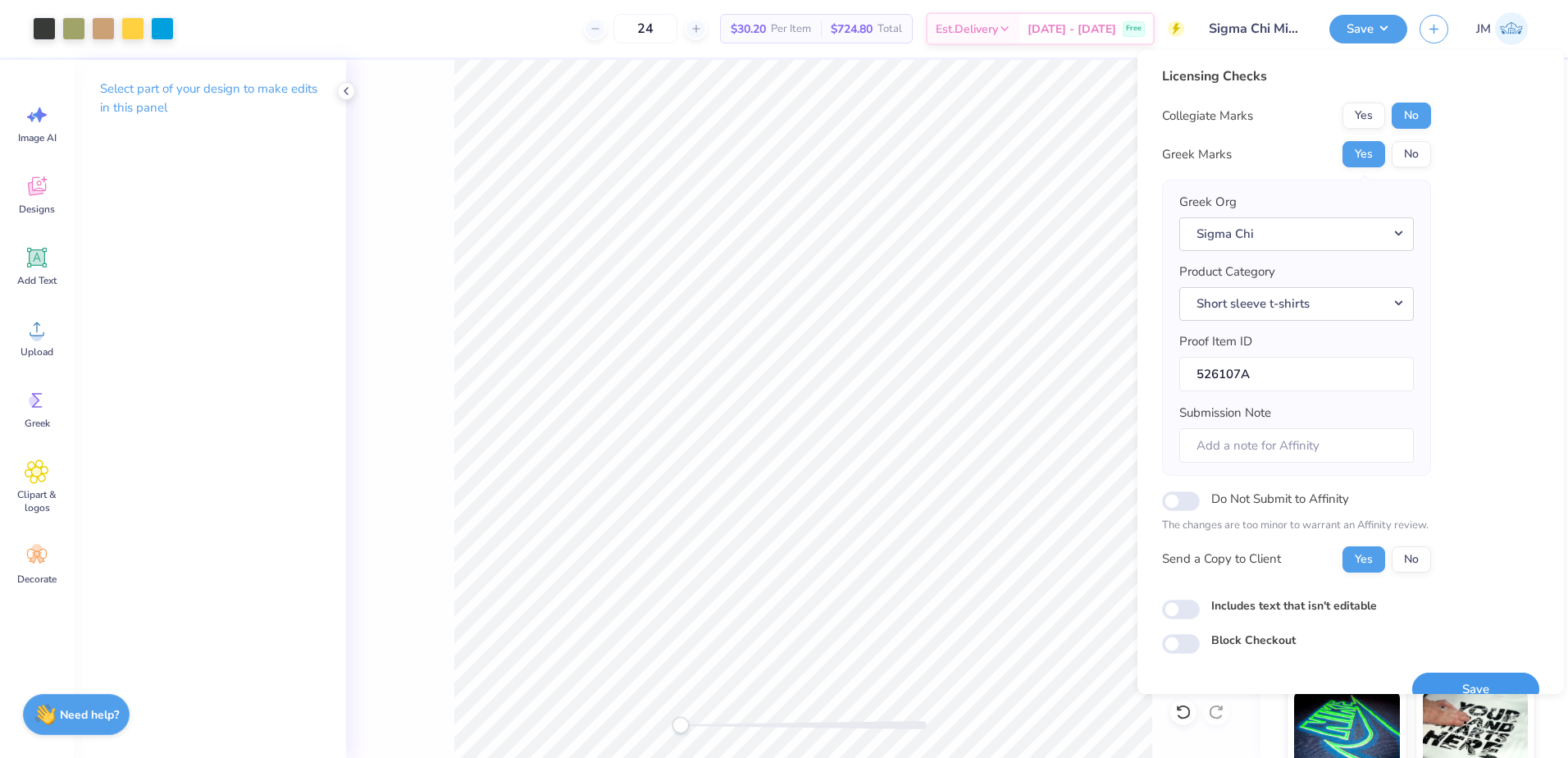
click at [1462, 682] on button "Save" at bounding box center [1476, 689] width 128 height 33
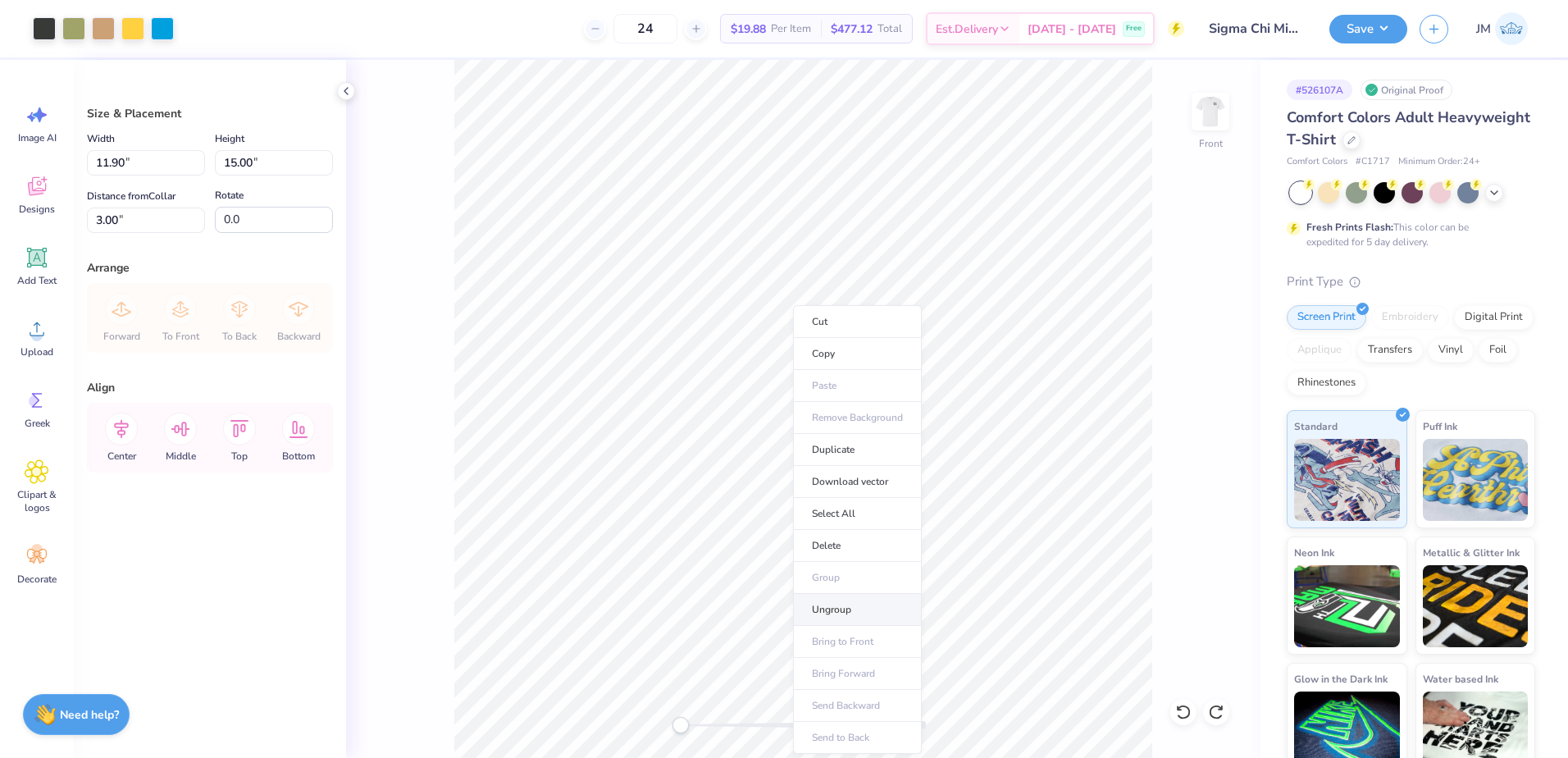
click at [855, 613] on li "Ungroup" at bounding box center [857, 610] width 129 height 32
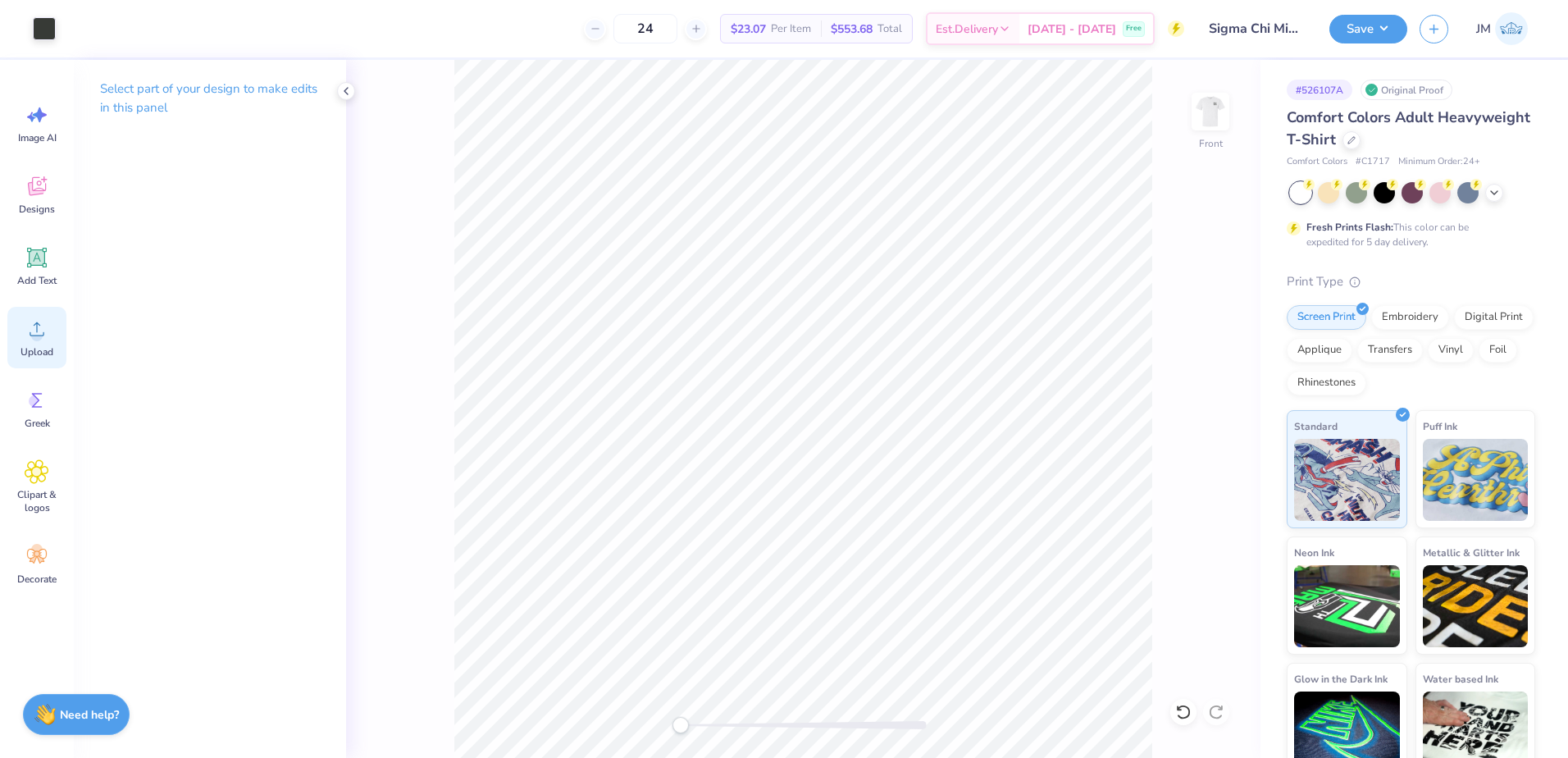
click at [33, 339] on circle at bounding box center [37, 336] width 12 height 12
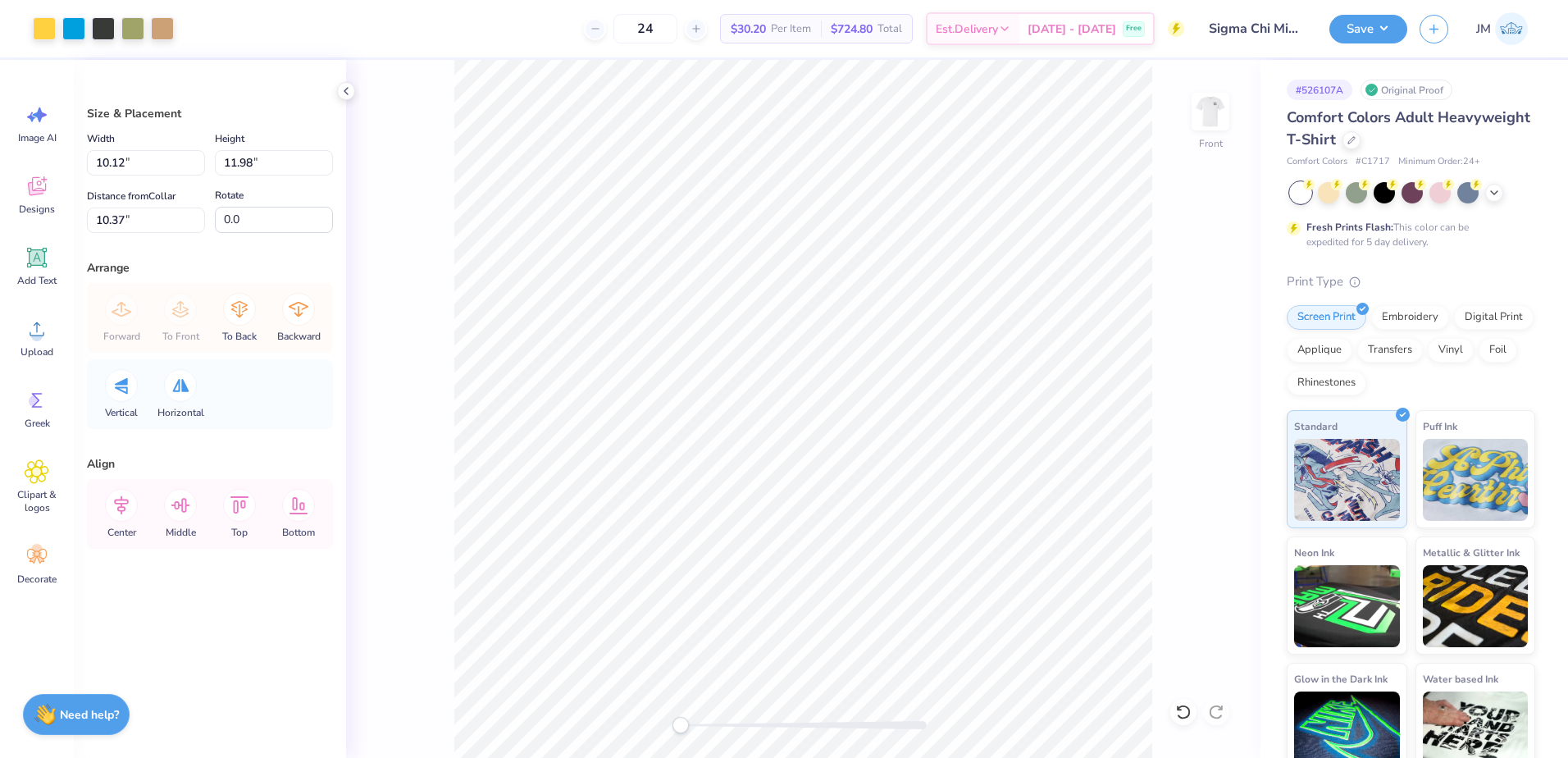
type input "10.12"
type input "11.98"
type input "10.37"
click at [139, 162] on input "10.12" at bounding box center [146, 163] width 118 height 26
type input "12.50"
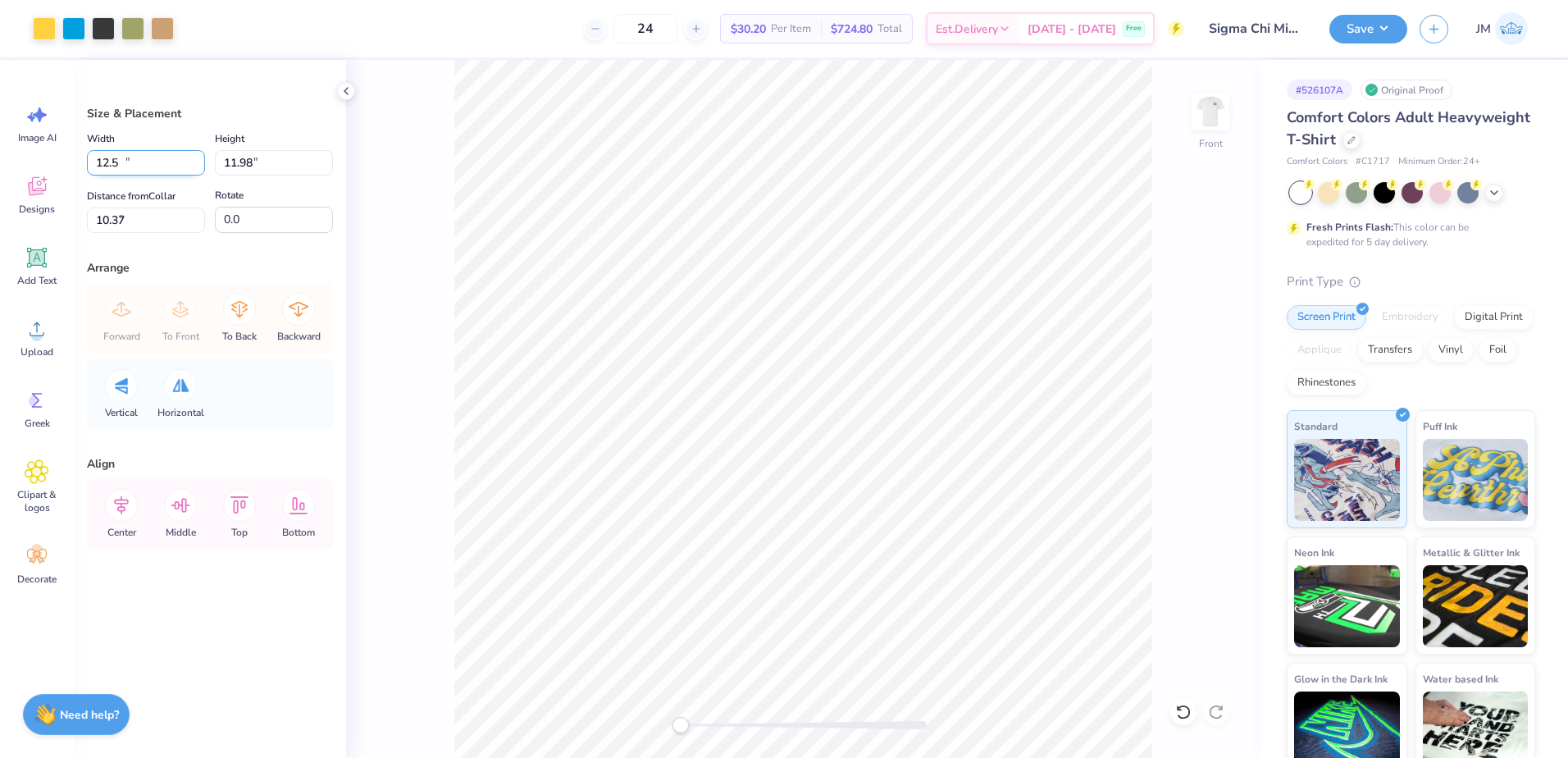
type input "14.80"
type input "1.59"
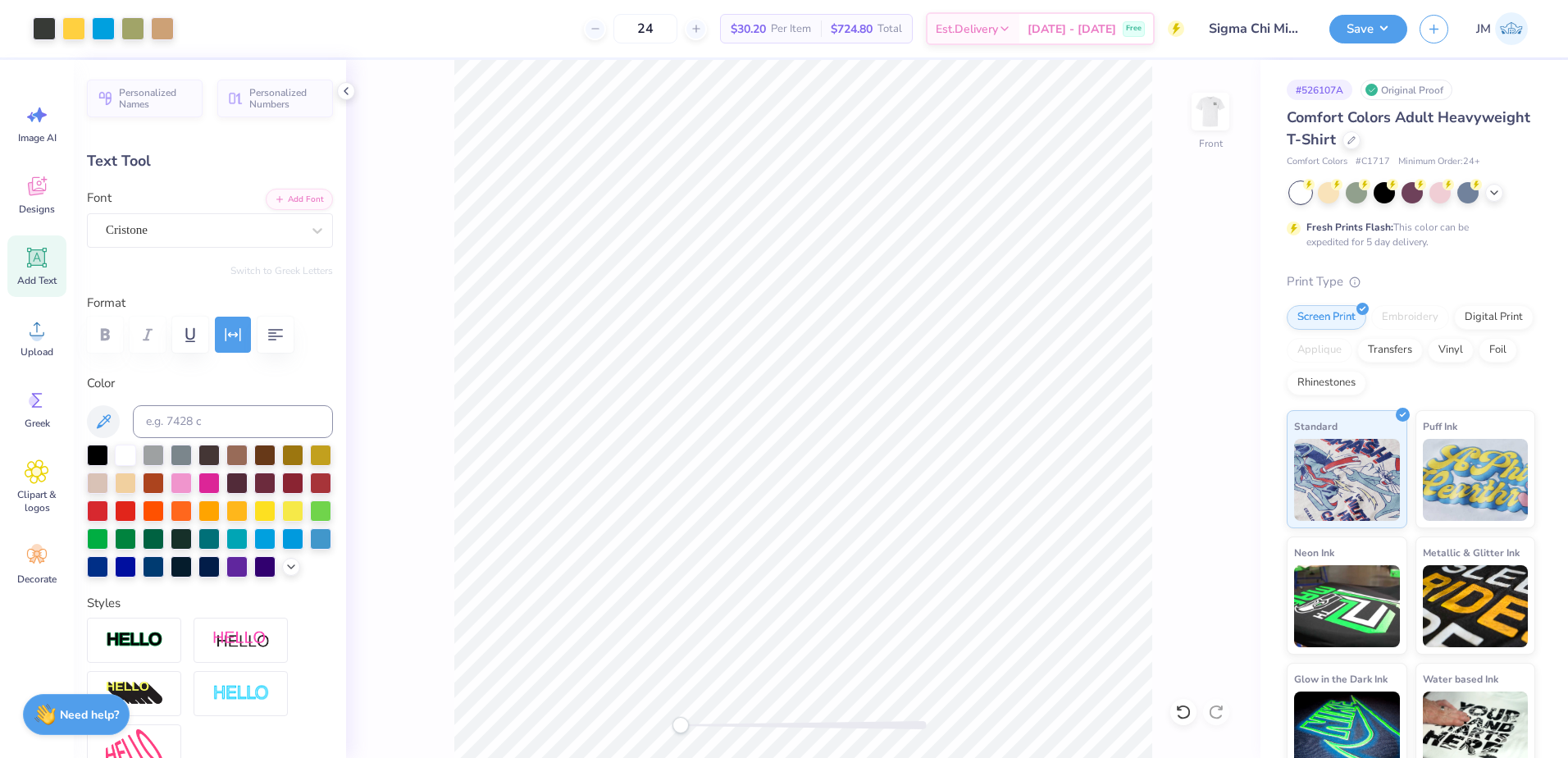
click at [707, 725] on div at bounding box center [804, 726] width 246 height 8
type input "16.61"
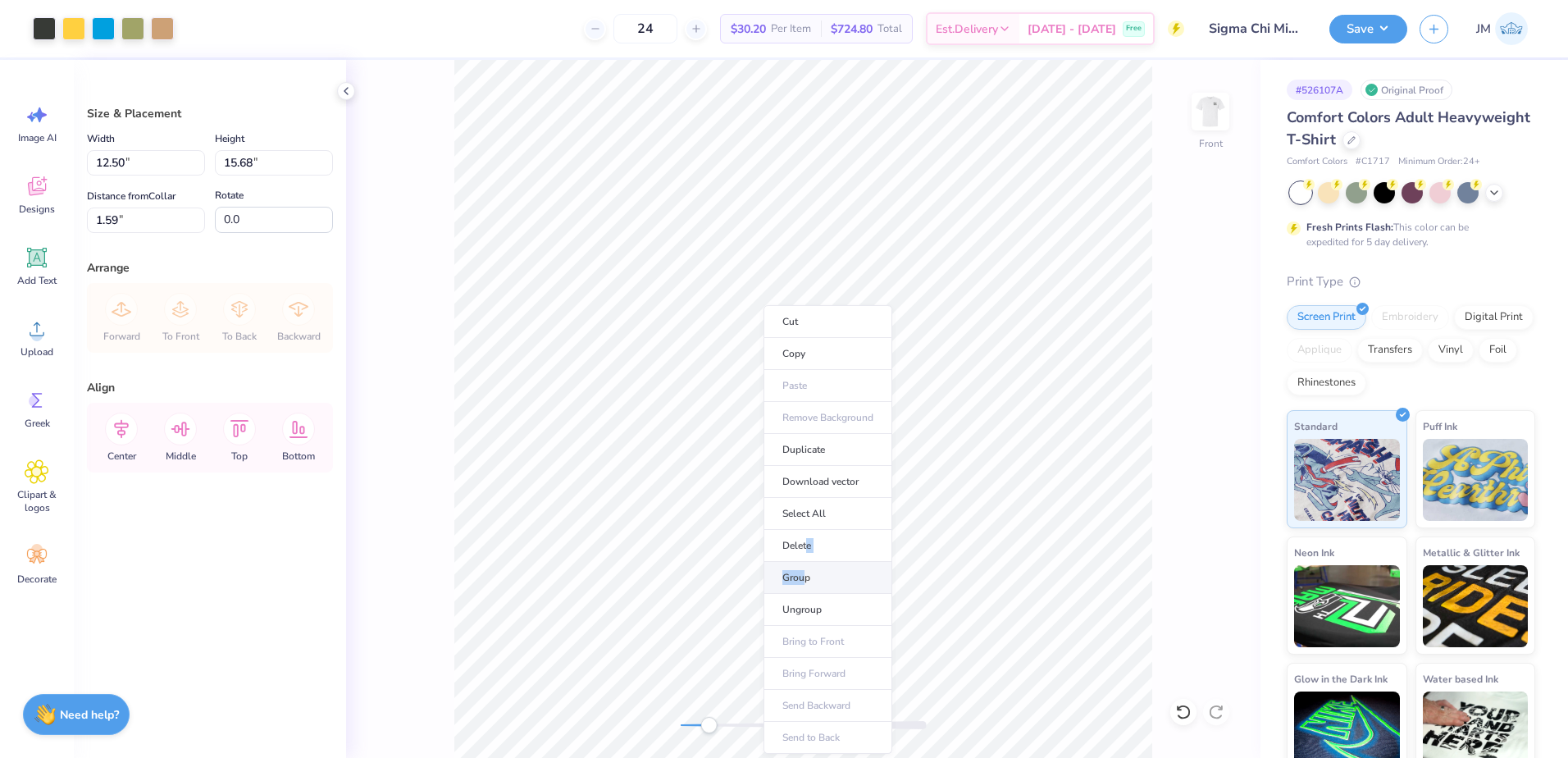
drag, startPoint x: 809, startPoint y: 537, endPoint x: 807, endPoint y: 582, distance: 45.0
click at [807, 582] on ul "Cut Copy Paste Remove Background Duplicate Download vector Select All Delete Gr…" at bounding box center [827, 529] width 129 height 449
click at [808, 581] on li "Group" at bounding box center [827, 578] width 129 height 32
click at [688, 730] on div at bounding box center [804, 726] width 246 height 17
click at [286, 168] on input "15.68" at bounding box center [274, 163] width 118 height 26
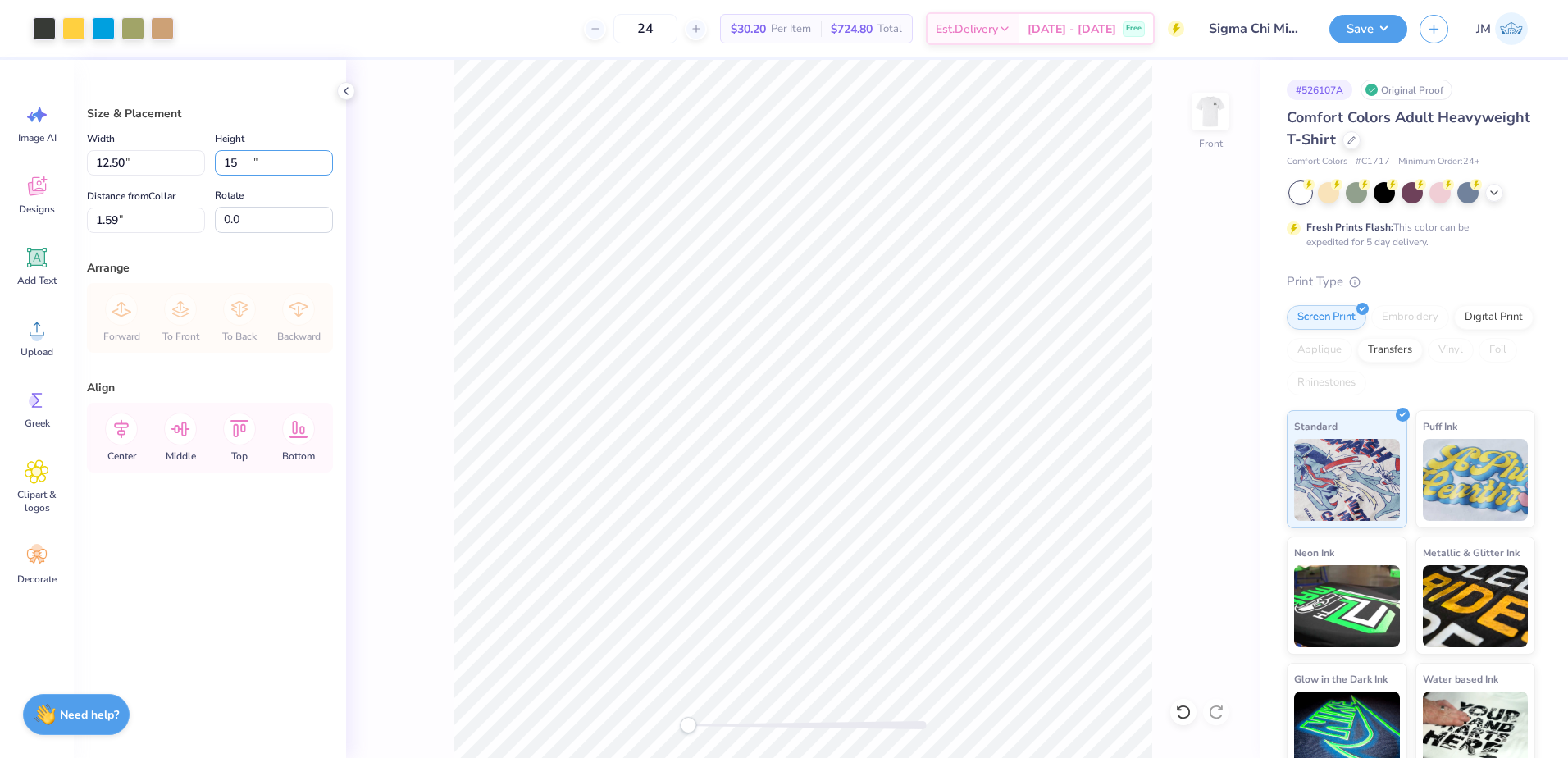
type input "15"
type input "11.95"
type input "15.00"
click at [147, 224] on input "1.93" at bounding box center [146, 220] width 118 height 26
type input "3"
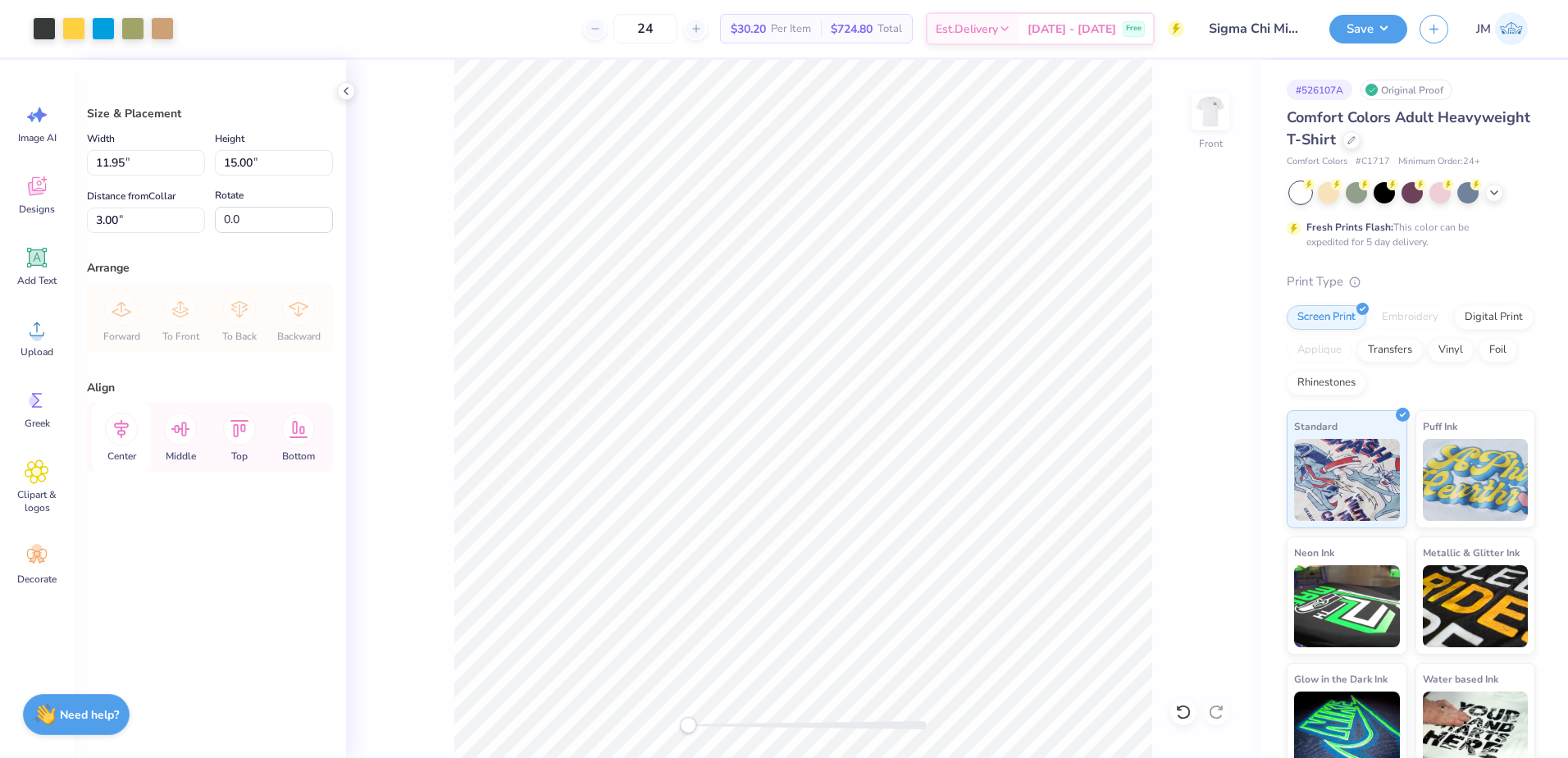
click at [127, 434] on icon at bounding box center [121, 428] width 32 height 32
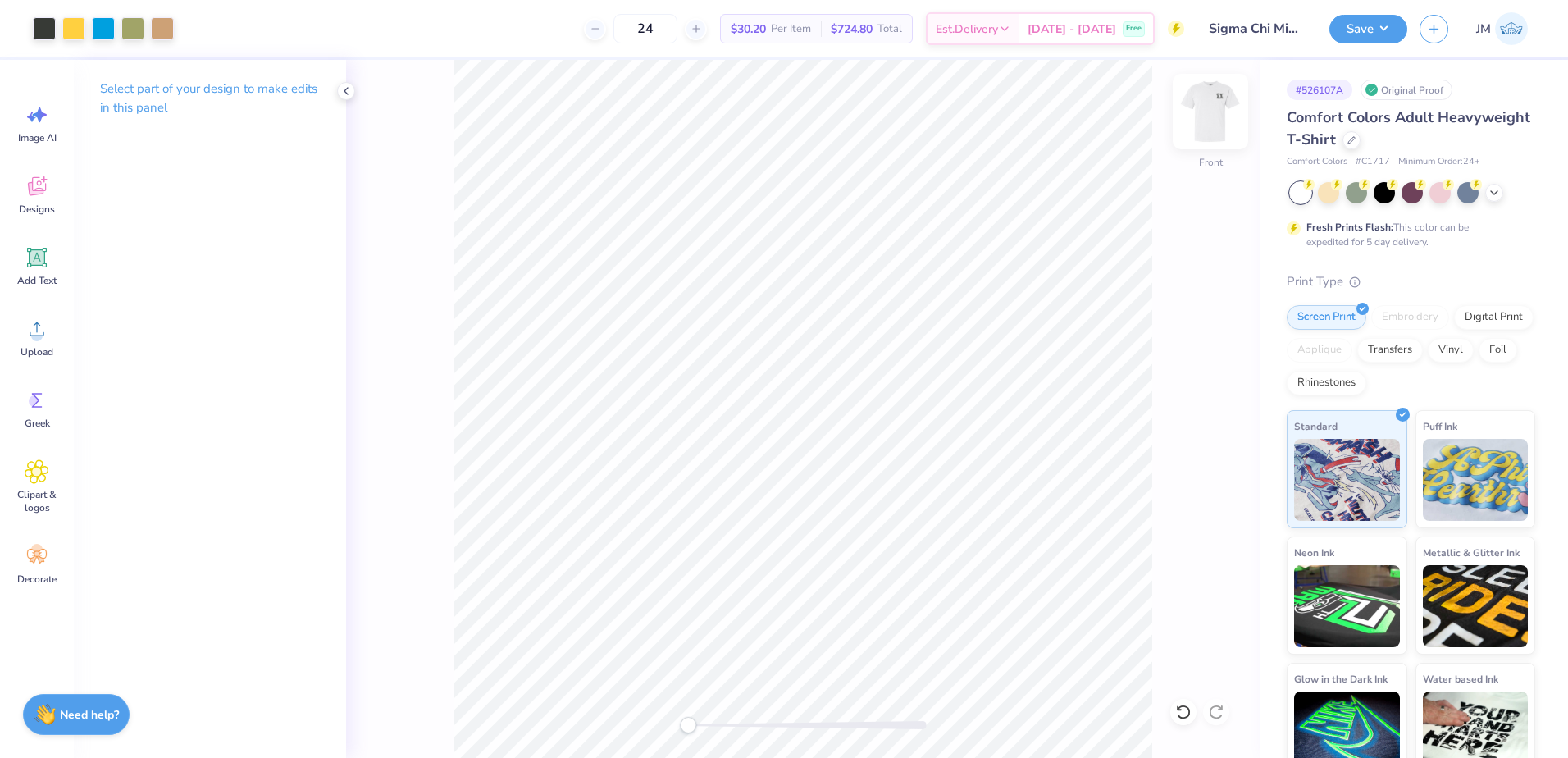
click at [1194, 125] on img at bounding box center [1210, 111] width 66 height 66
click at [1366, 17] on button "Save" at bounding box center [1368, 27] width 78 height 28
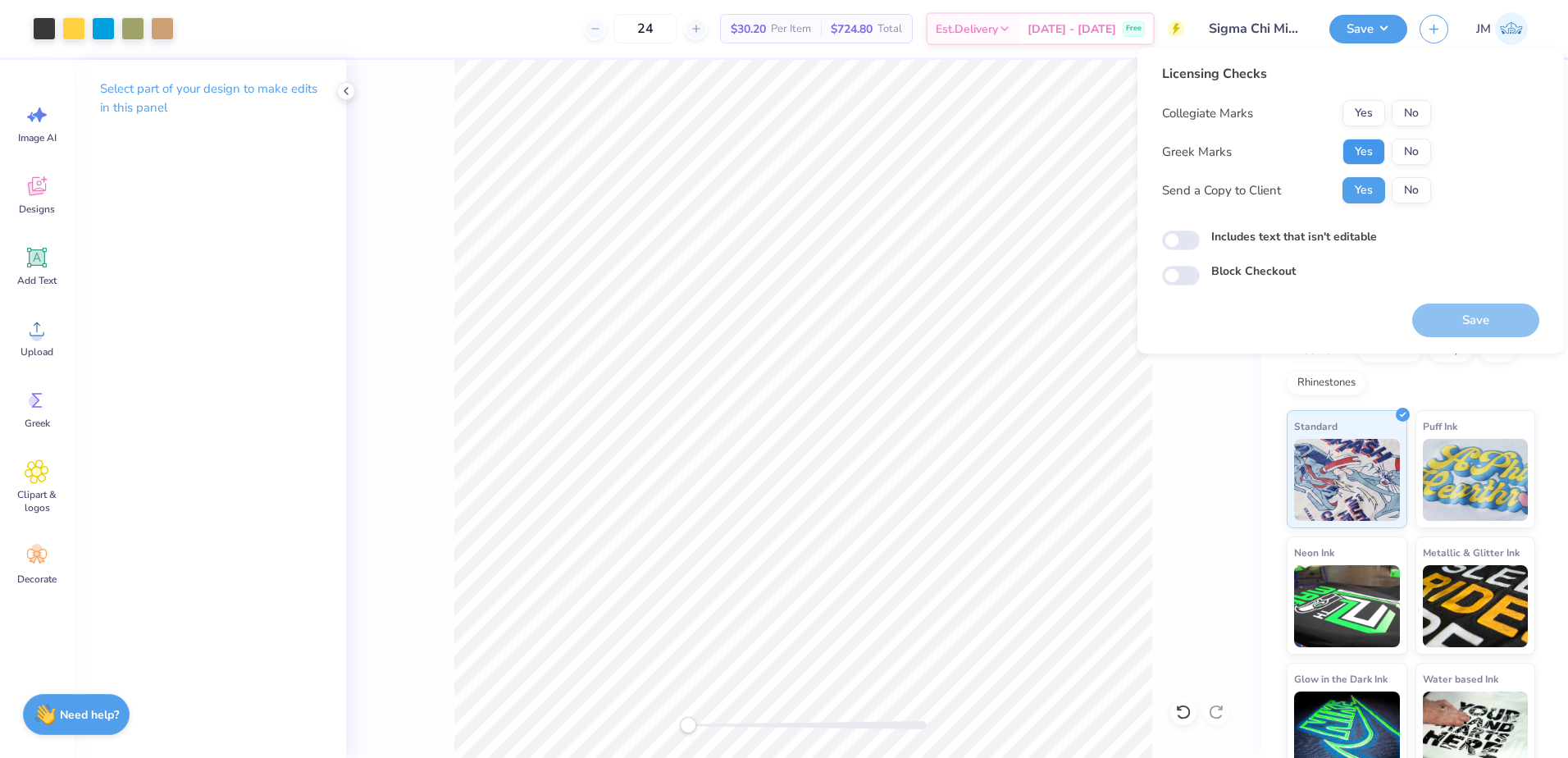
click at [1375, 149] on button "Yes" at bounding box center [1363, 151] width 42 height 27
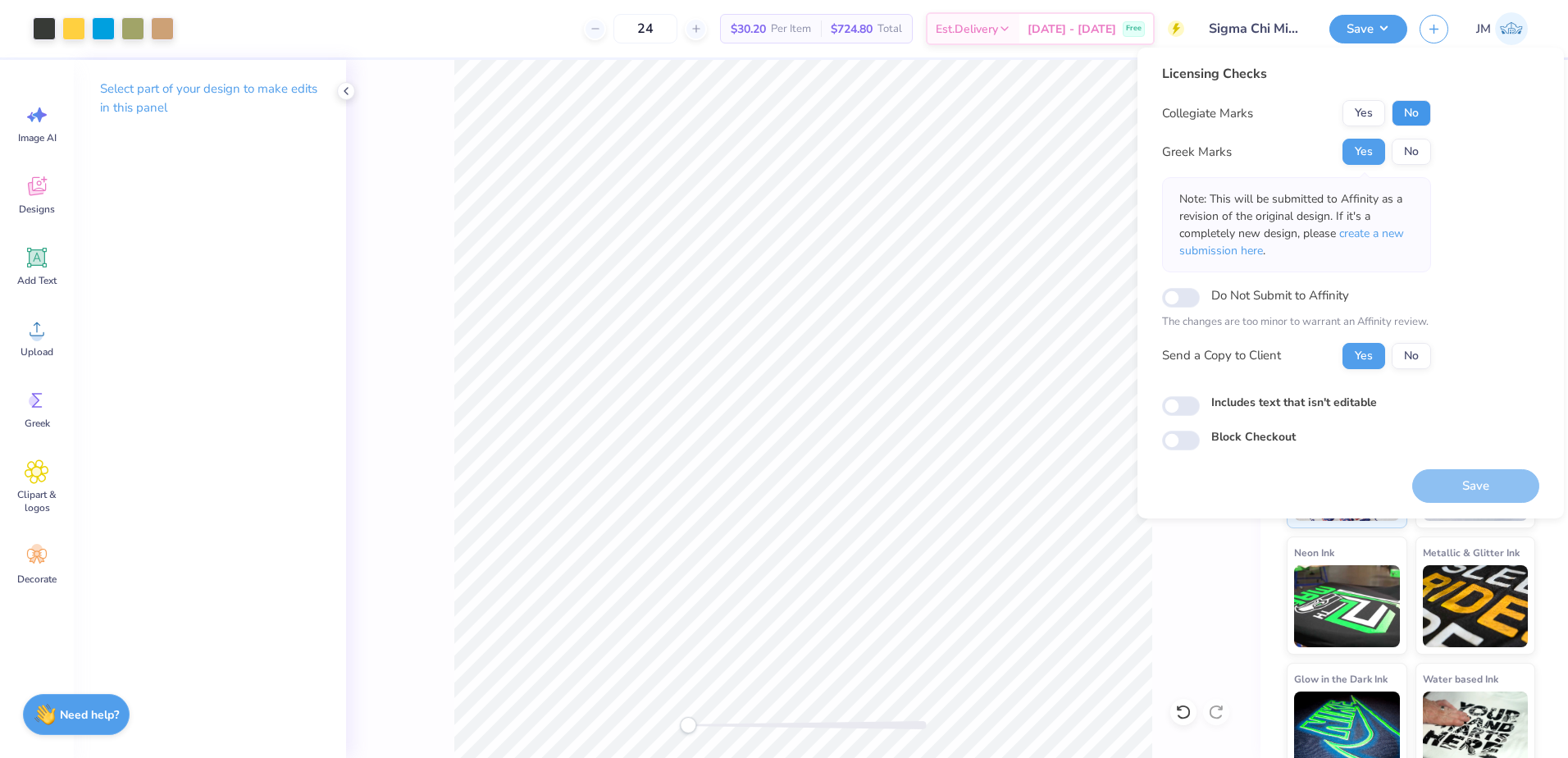
click at [1410, 110] on button "No" at bounding box center [1411, 113] width 39 height 27
click at [1482, 485] on button "Save" at bounding box center [1476, 486] width 128 height 33
